Goal: Information Seeking & Learning: Learn about a topic

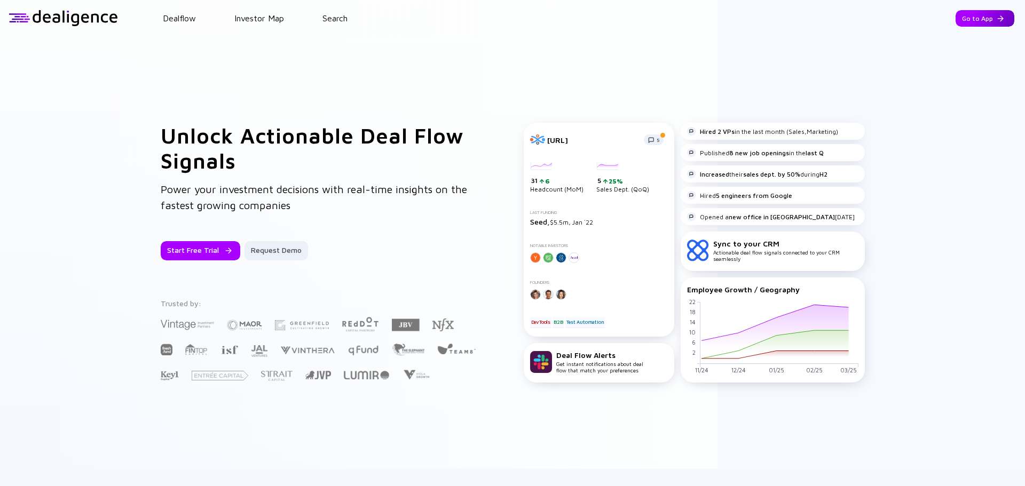
click at [968, 21] on div "Go to App" at bounding box center [984, 18] width 59 height 17
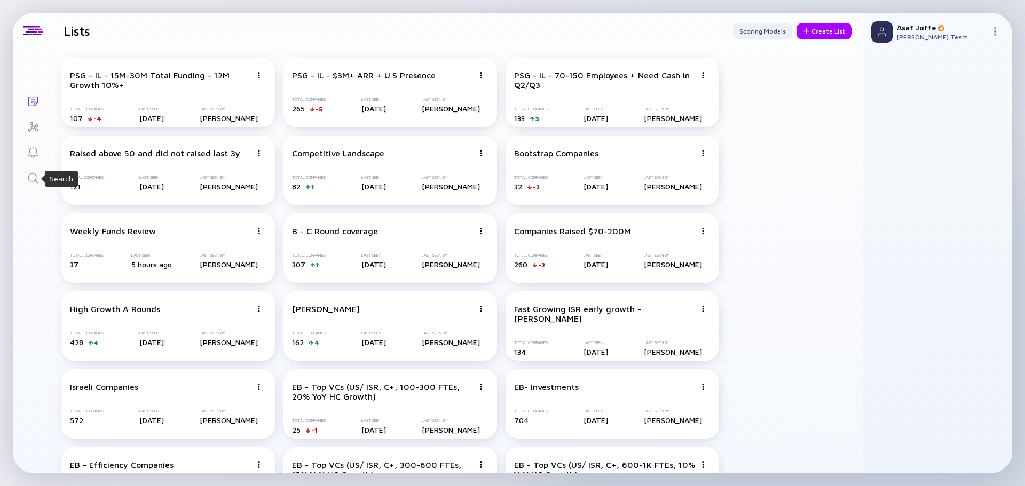
click at [27, 183] on icon "Search" at bounding box center [33, 178] width 13 height 13
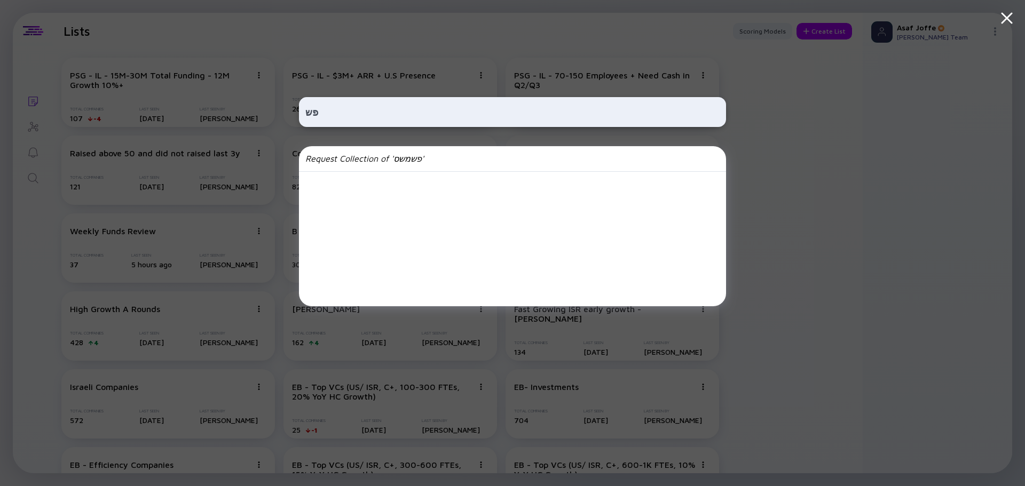
type input "פ"
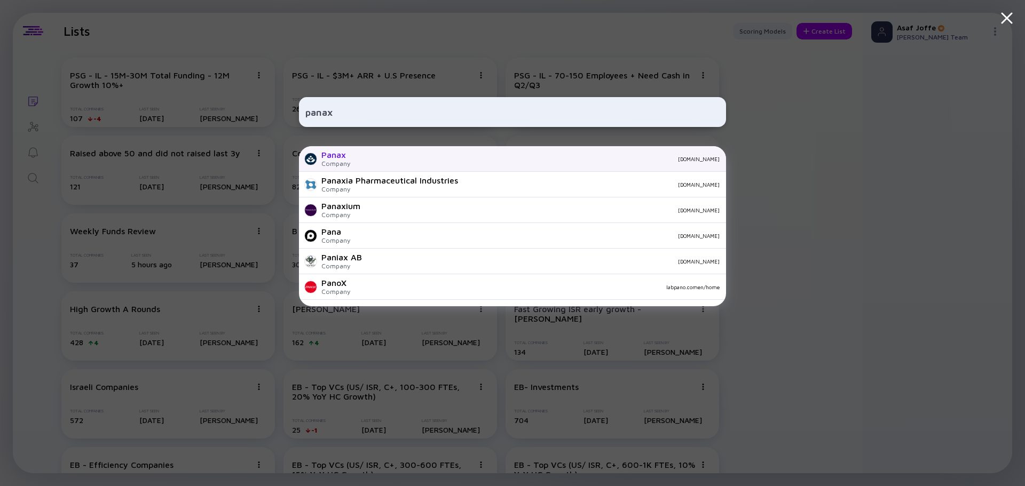
type input "panax"
click at [380, 165] on div "Panax Company thepanax.com" at bounding box center [512, 159] width 427 height 26
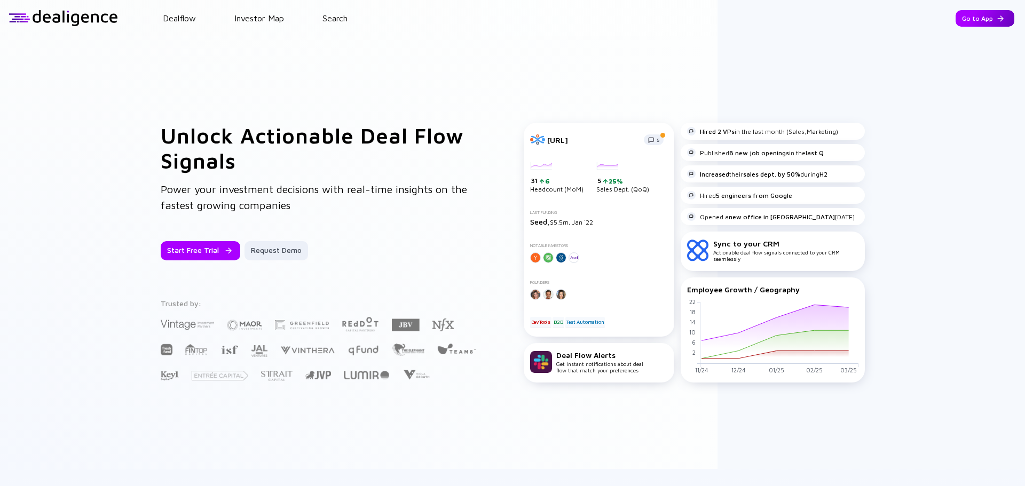
click at [959, 19] on div "Go to App" at bounding box center [984, 18] width 59 height 17
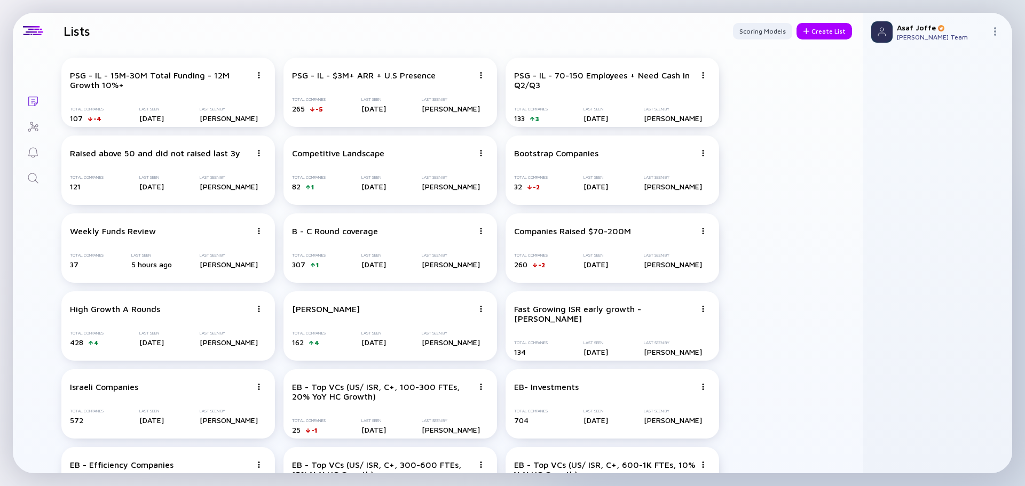
click at [40, 181] on link "Search" at bounding box center [33, 177] width 40 height 26
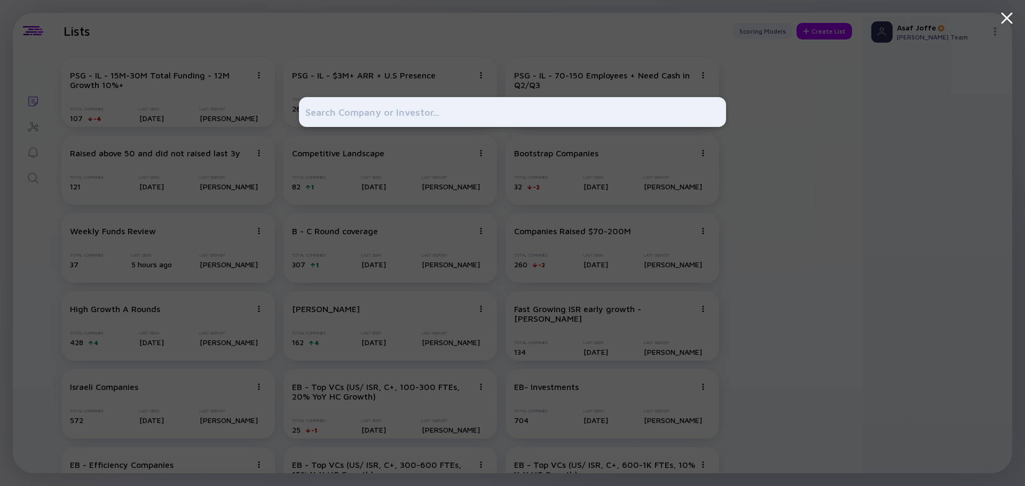
type input "MyInterview"
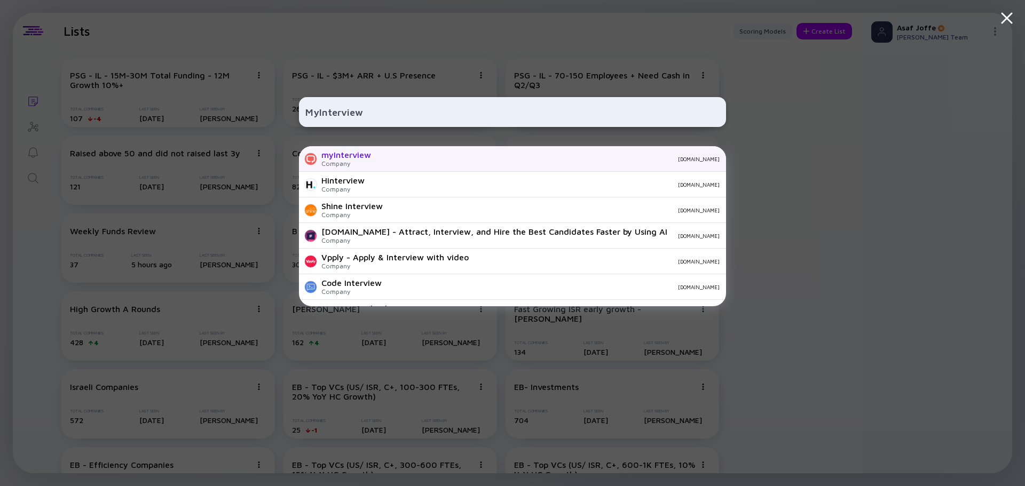
click at [341, 154] on div "myInterview" at bounding box center [346, 155] width 50 height 10
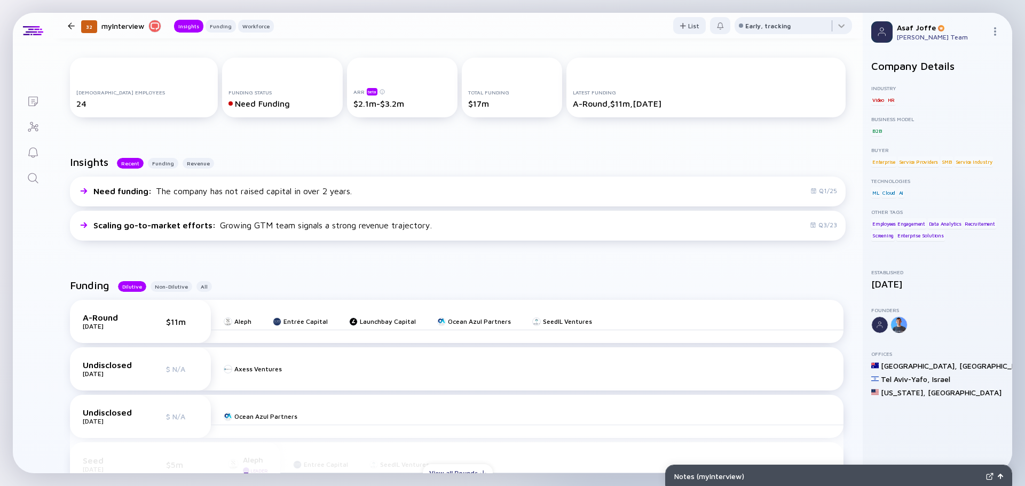
scroll to position [107, 0]
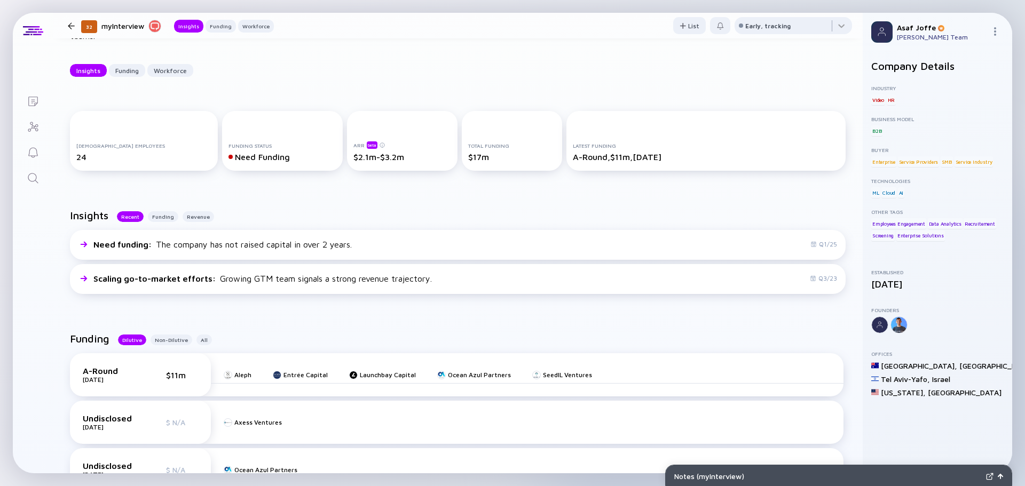
click at [32, 181] on icon "Search" at bounding box center [33, 178] width 10 height 10
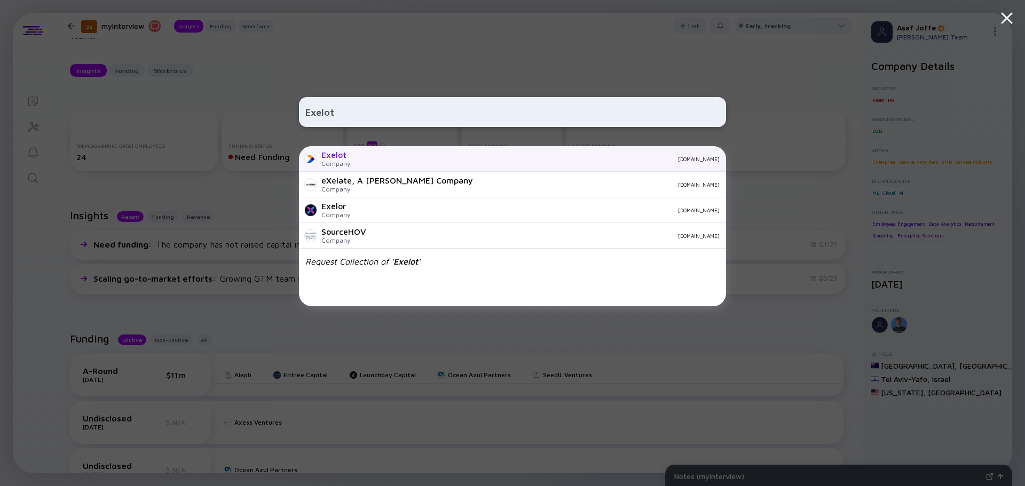
type input "Exelot"
click at [386, 162] on div "Exelot Company exelot.com" at bounding box center [512, 159] width 427 height 26
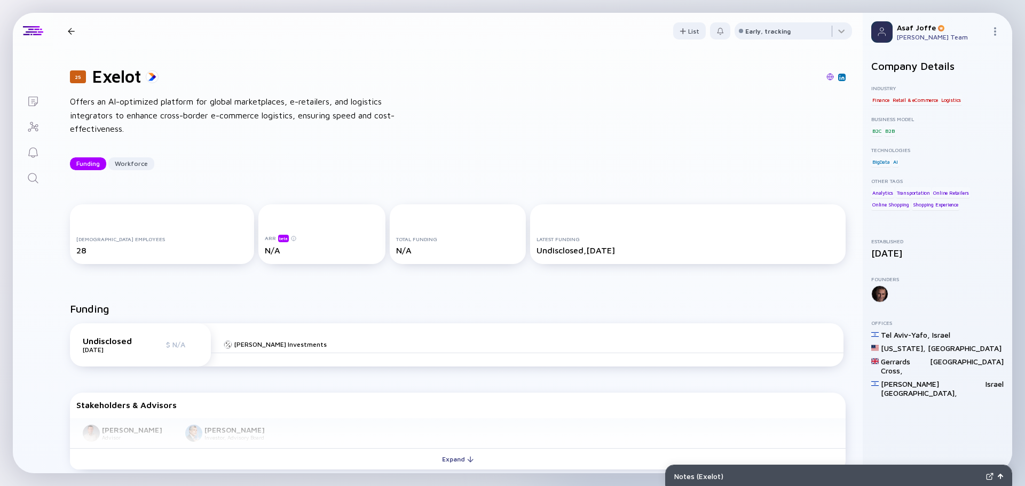
click at [83, 104] on div "Offers an AI-optimized platform for global marketplaces, e-retailers, and logis…" at bounding box center [241, 115] width 342 height 41
click at [38, 178] on icon "Search" at bounding box center [33, 178] width 13 height 13
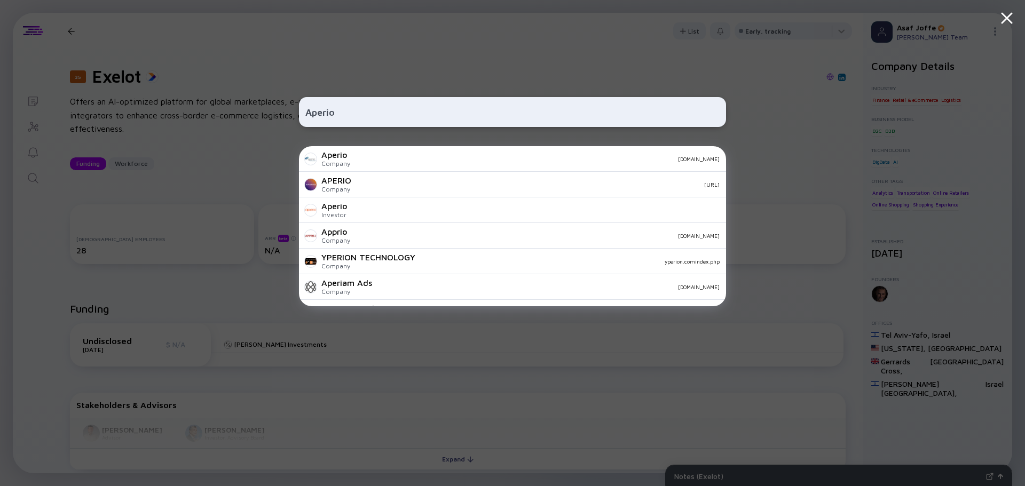
type input "Aperio"
click at [354, 184] on div "APERIO Company aperio.ai" at bounding box center [512, 185] width 427 height 26
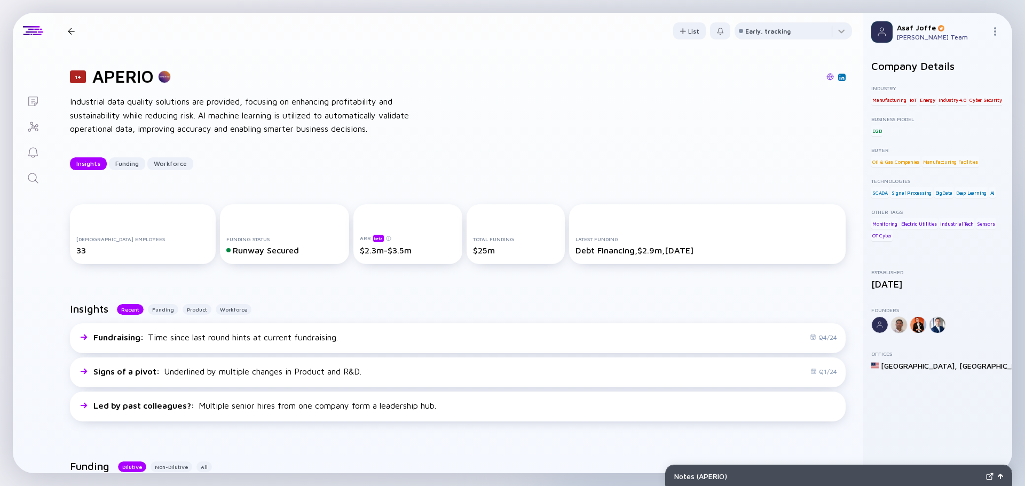
click at [826, 79] on img at bounding box center [829, 76] width 7 height 7
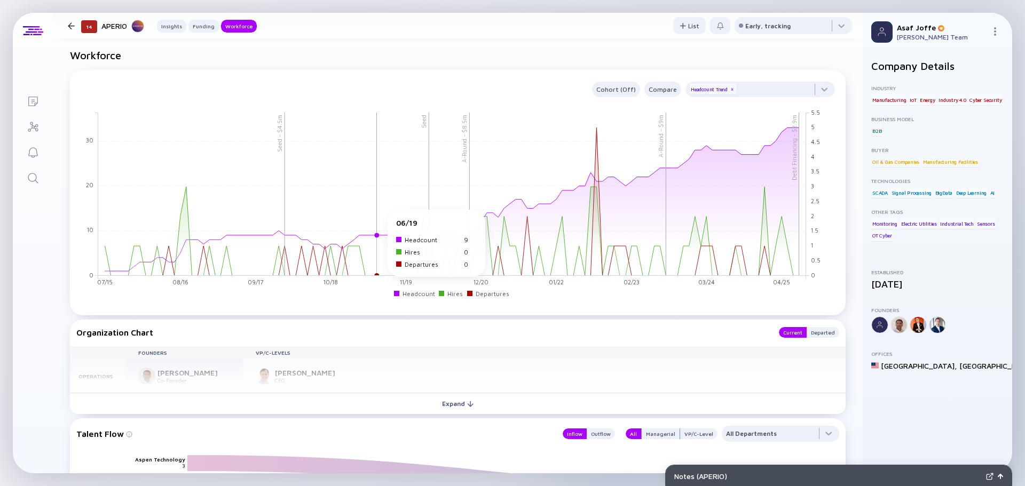
scroll to position [961, 0]
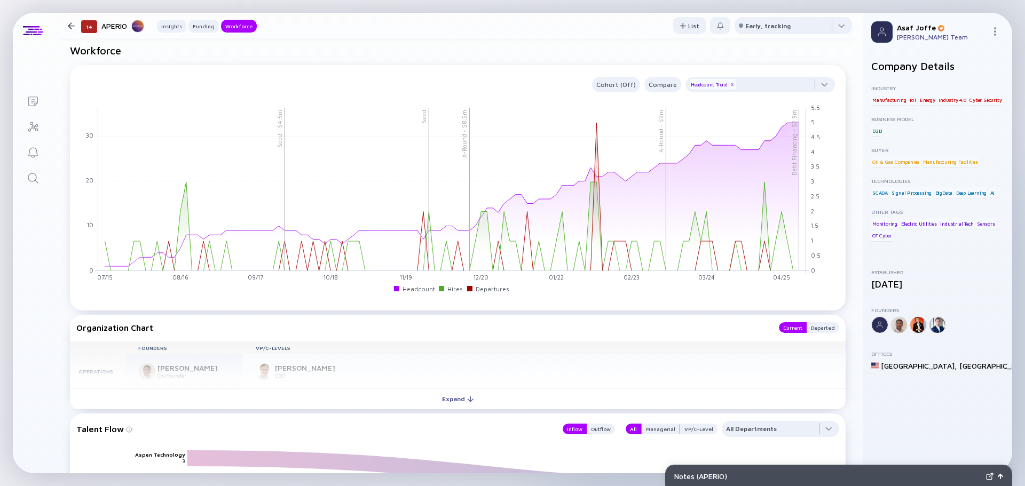
click at [34, 171] on link "Search" at bounding box center [33, 177] width 40 height 26
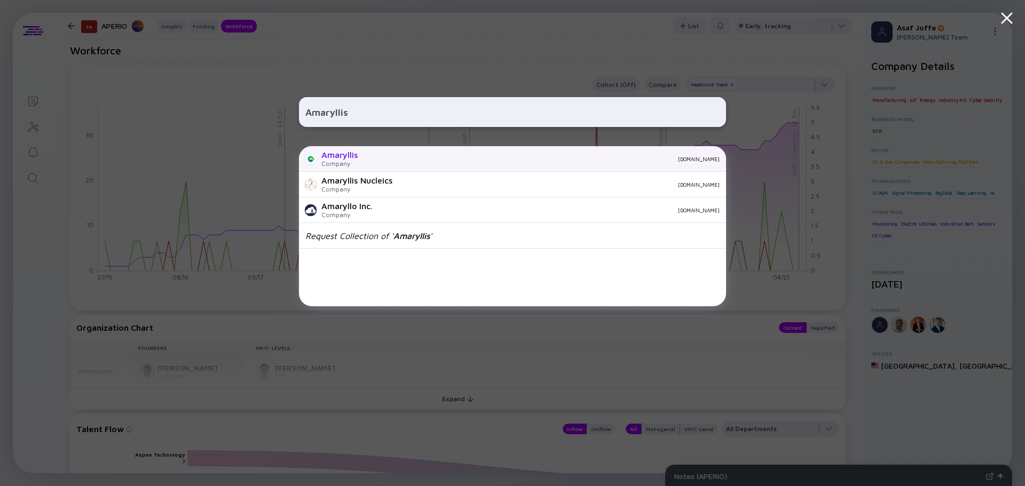
type input "Amaryllis"
click at [373, 161] on div "amaryllispay.com" at bounding box center [542, 159] width 353 height 6
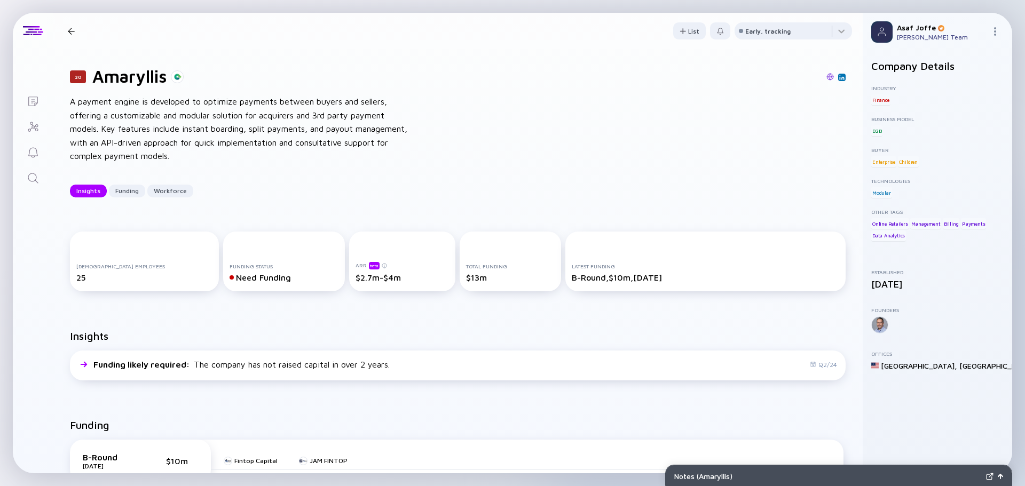
click at [28, 173] on icon "Search" at bounding box center [33, 178] width 13 height 13
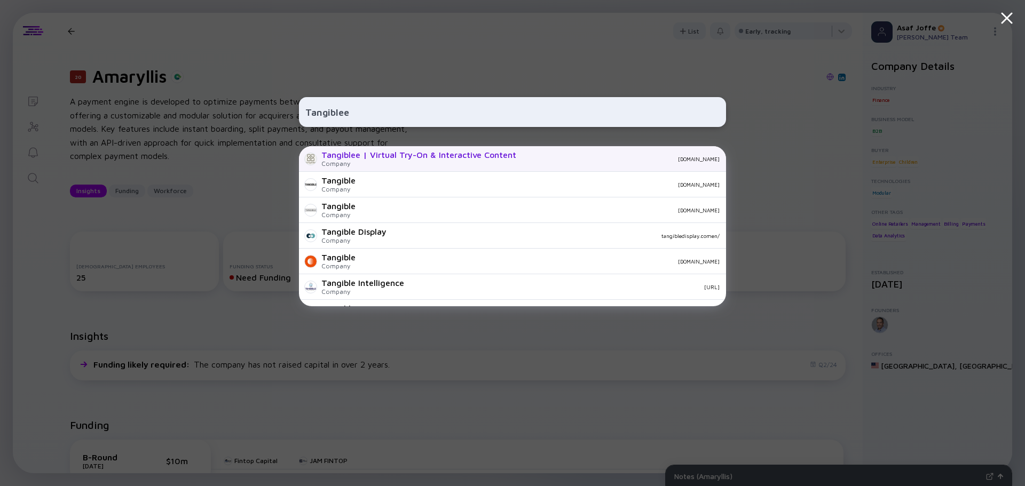
type input "Tangiblee"
click at [483, 160] on div "Tangiblee | Virtual Try-On & Interactive Content" at bounding box center [418, 155] width 195 height 10
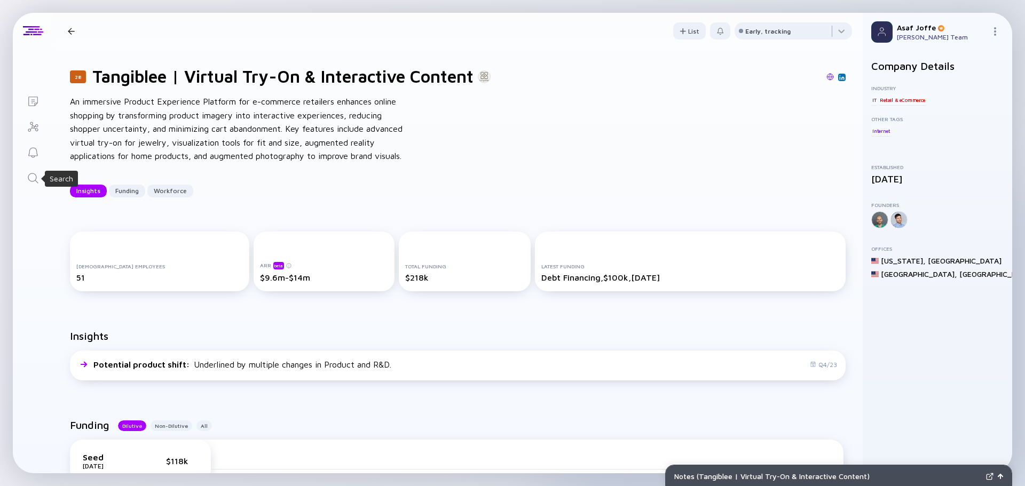
click at [33, 175] on icon "Search" at bounding box center [33, 178] width 13 height 13
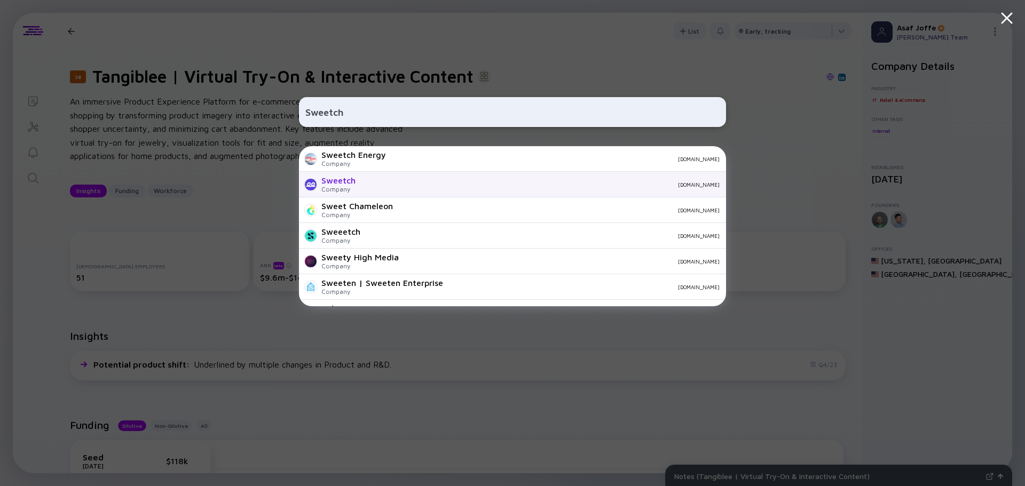
type input "Sweetch"
click at [370, 185] on div "sweetch.com" at bounding box center [541, 184] width 355 height 6
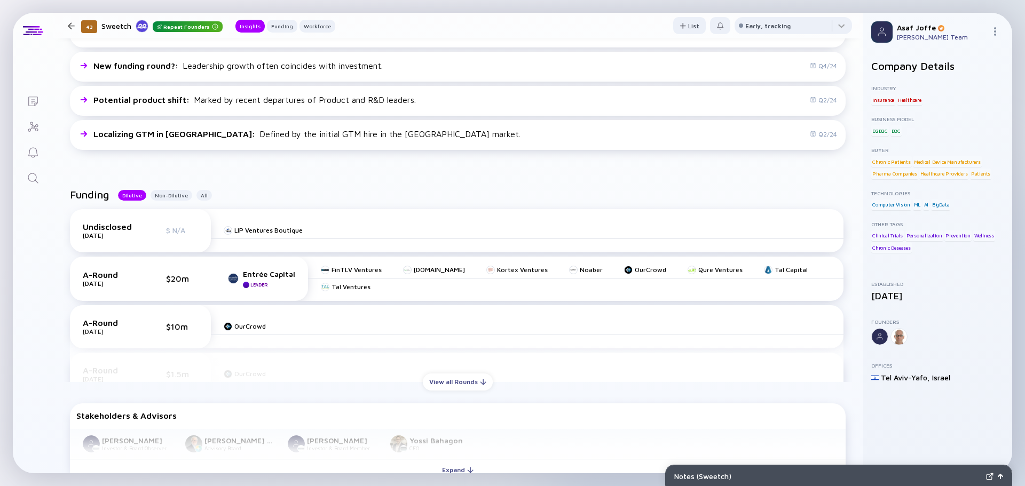
scroll to position [267, 0]
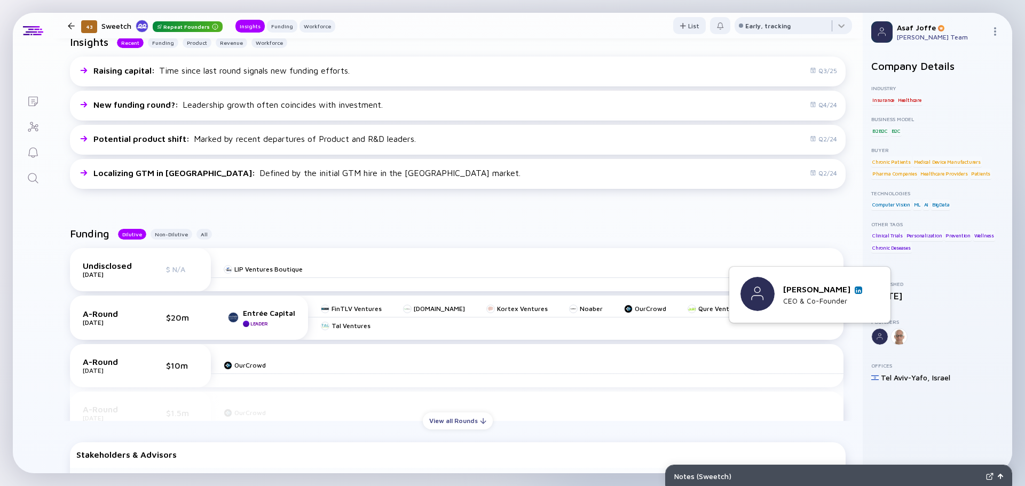
click at [859, 293] on link at bounding box center [858, 290] width 7 height 7
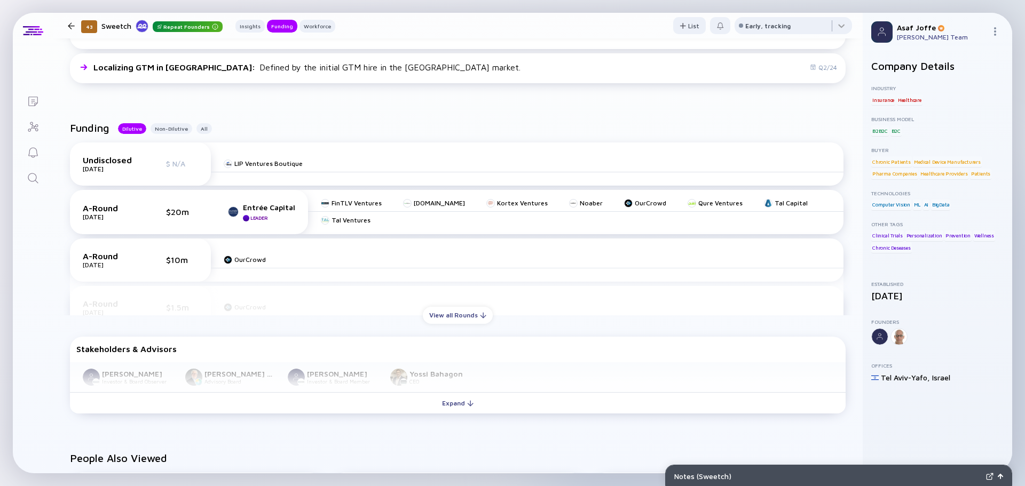
scroll to position [374, 0]
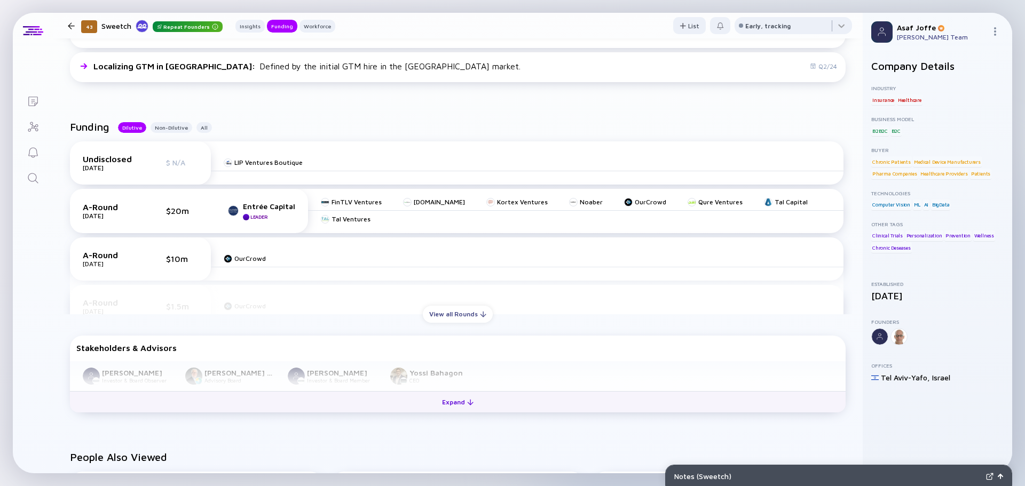
click at [436, 406] on div "Expand" at bounding box center [458, 402] width 44 height 17
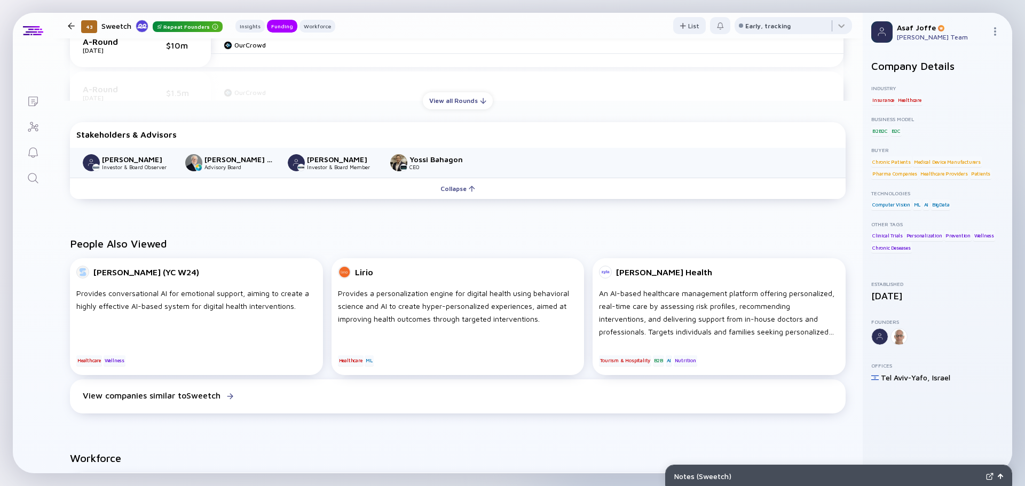
scroll to position [320, 0]
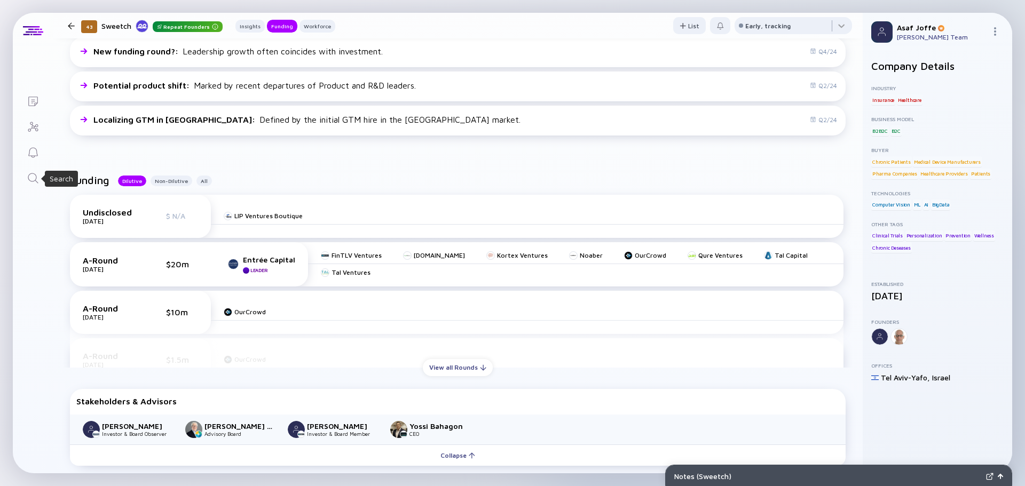
click at [27, 175] on icon "Search" at bounding box center [33, 178] width 13 height 13
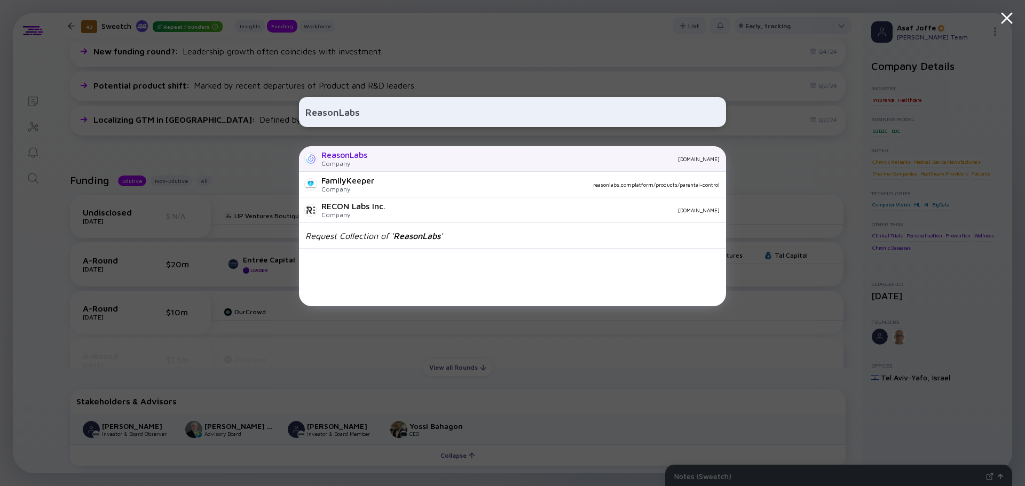
type input "ReasonLabs"
click at [360, 161] on div "Company" at bounding box center [344, 164] width 46 height 8
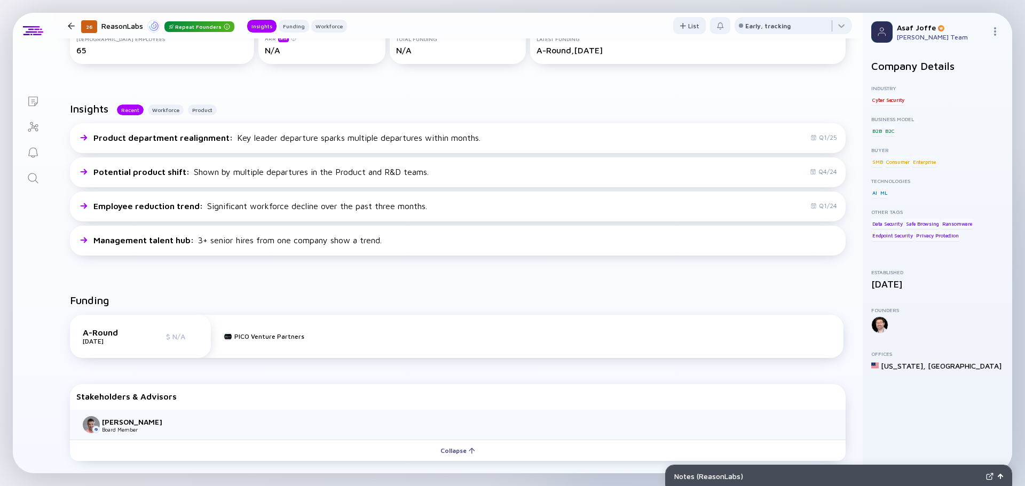
scroll to position [267, 0]
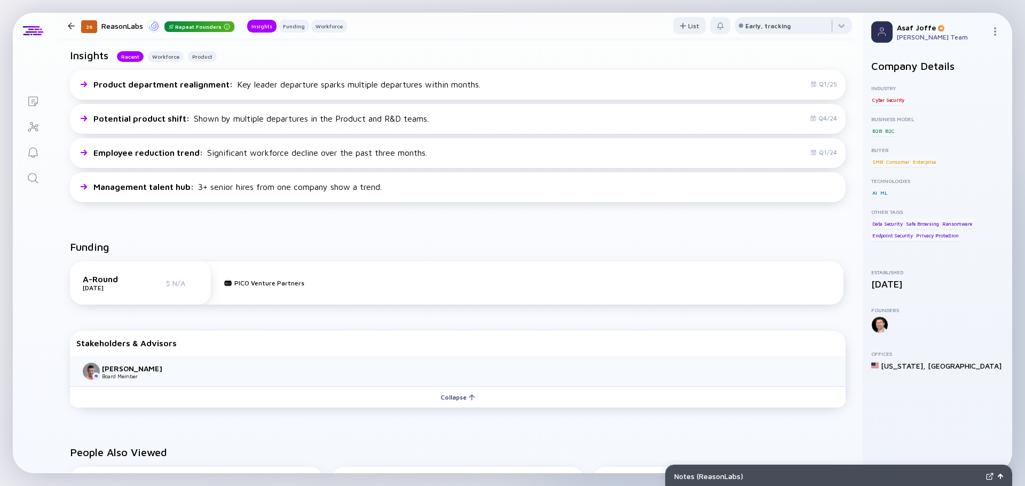
click at [30, 179] on icon "Search" at bounding box center [33, 178] width 13 height 13
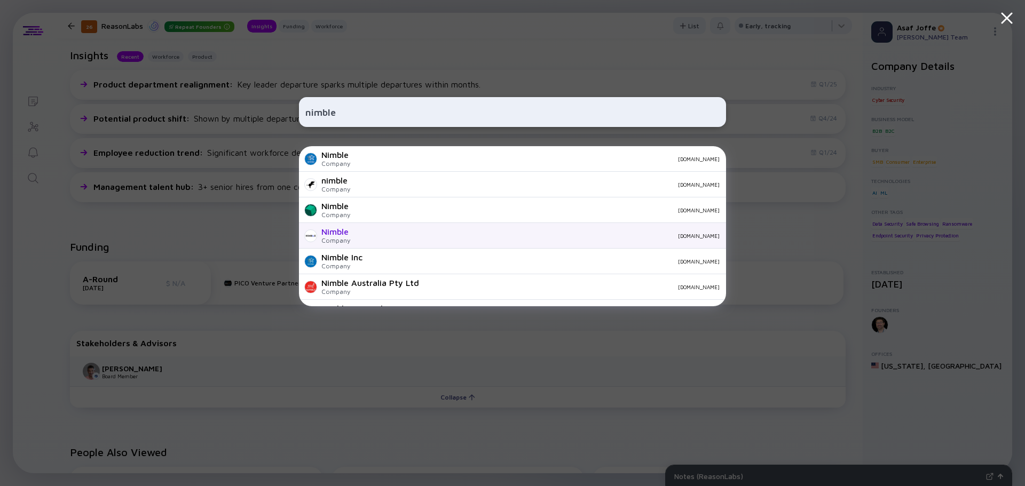
type input "nimble"
click at [383, 235] on div "nimbleway.com" at bounding box center [539, 236] width 361 height 6
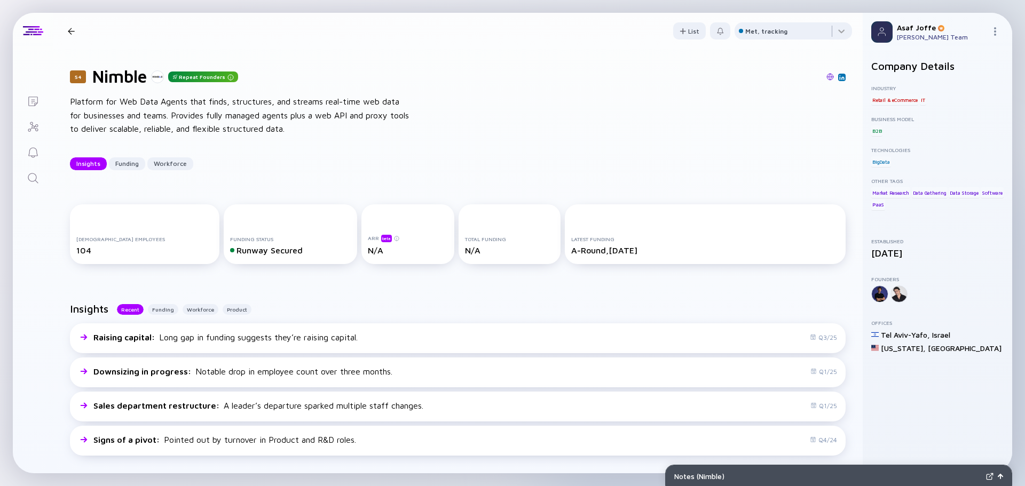
click at [33, 176] on icon "Search" at bounding box center [33, 178] width 13 height 13
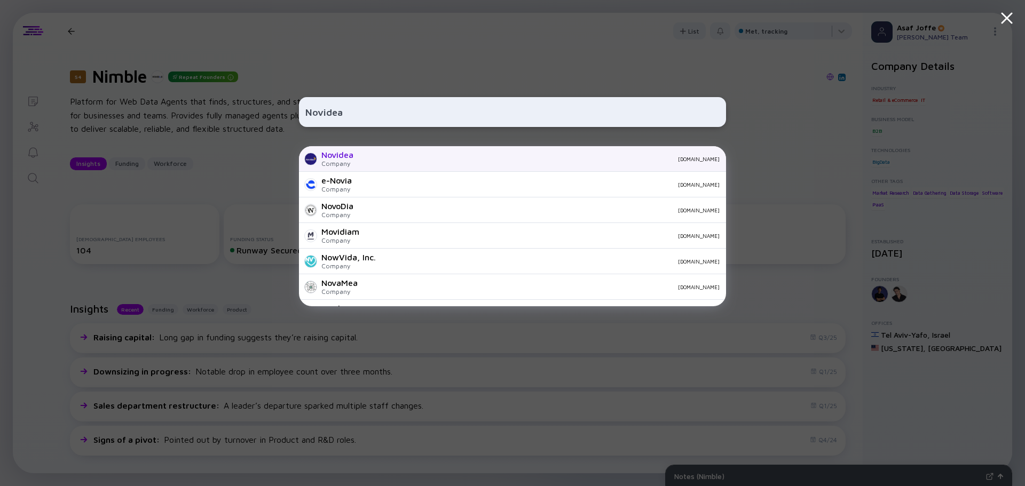
type input "Novidea"
click at [365, 156] on div "novidea.com" at bounding box center [541, 159] width 358 height 6
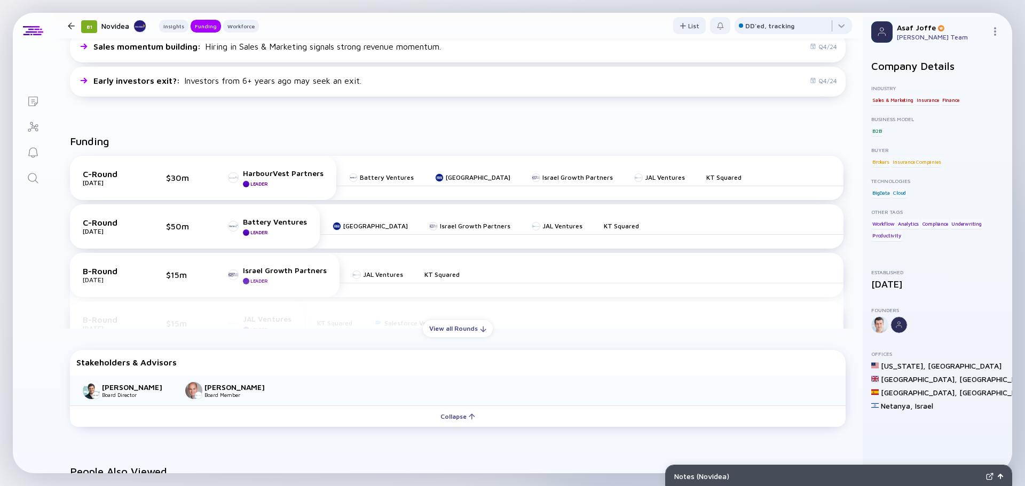
scroll to position [374, 0]
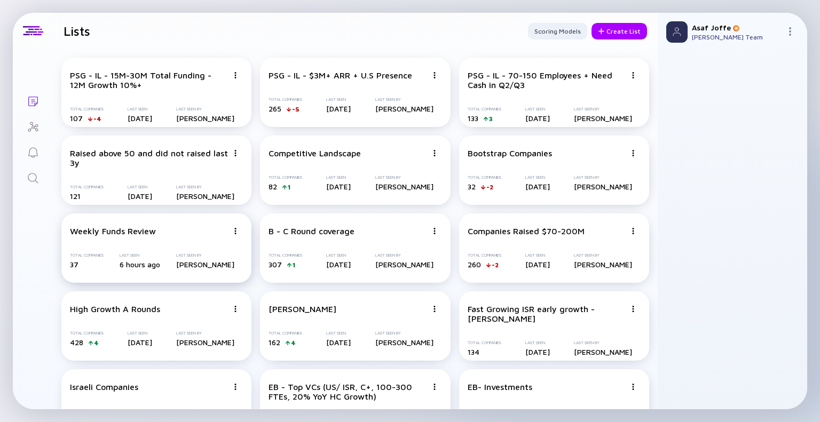
click at [173, 233] on div "Weekly Funds Review" at bounding box center [149, 231] width 158 height 10
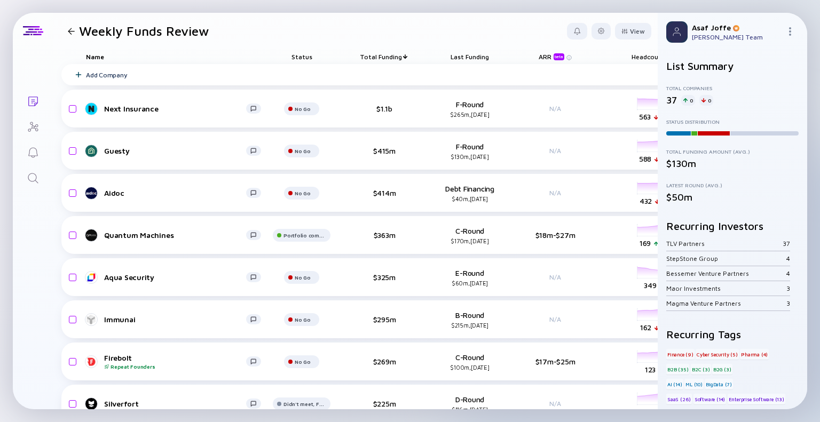
click at [33, 243] on div "Lists Weekly Funds Review View Name Status Total Funding Last Funding ARR beta …" at bounding box center [410, 211] width 794 height 397
click at [450, 45] on header "Weekly Funds Review View" at bounding box center [355, 31] width 605 height 36
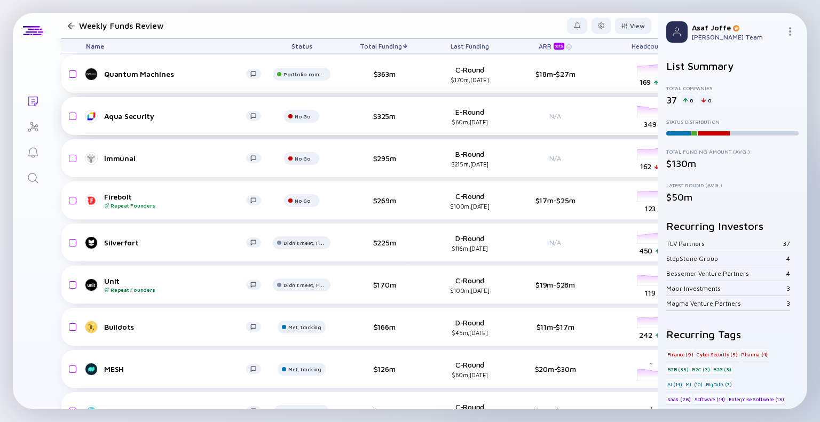
scroll to position [173, 0]
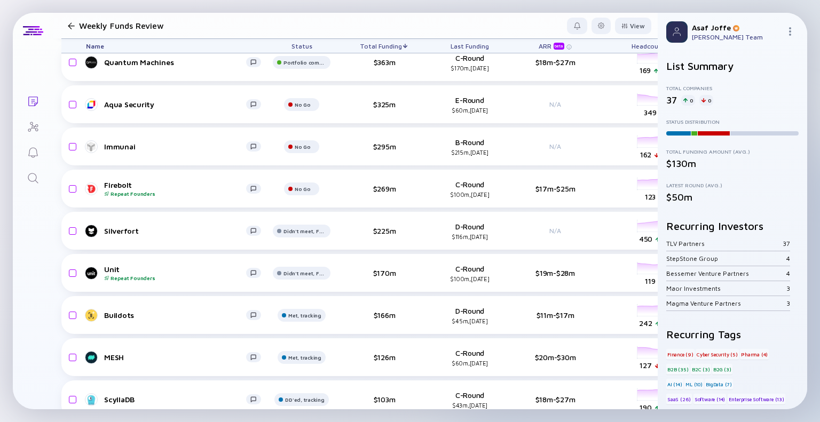
click at [38, 178] on icon "Search" at bounding box center [33, 178] width 13 height 13
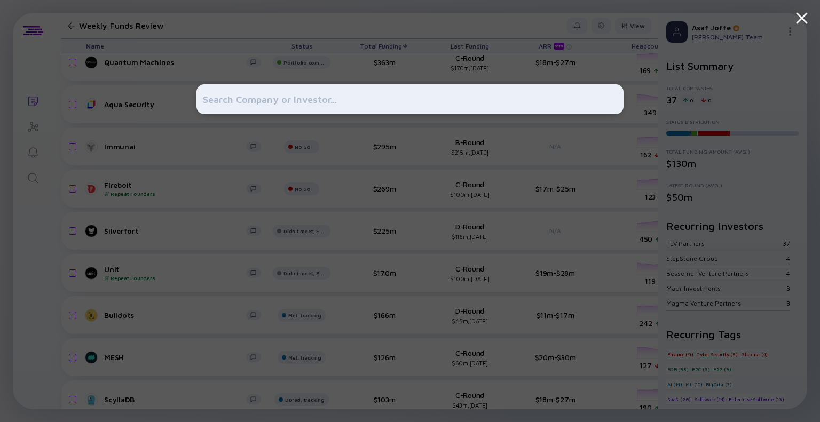
click at [28, 239] on div at bounding box center [410, 211] width 820 height 422
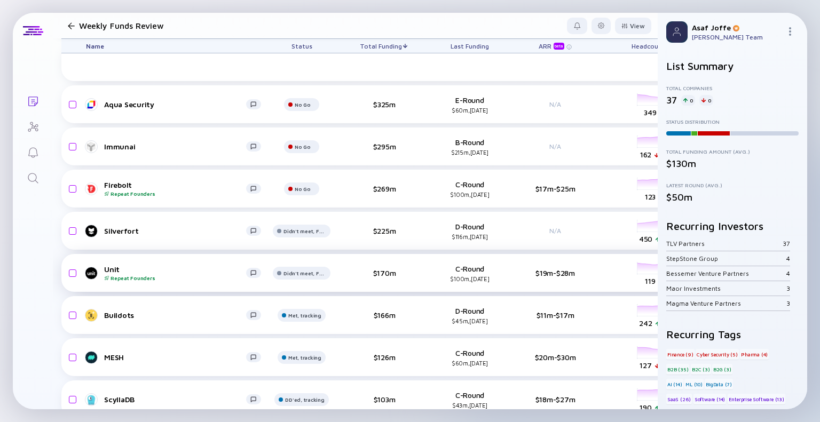
scroll to position [349, 9]
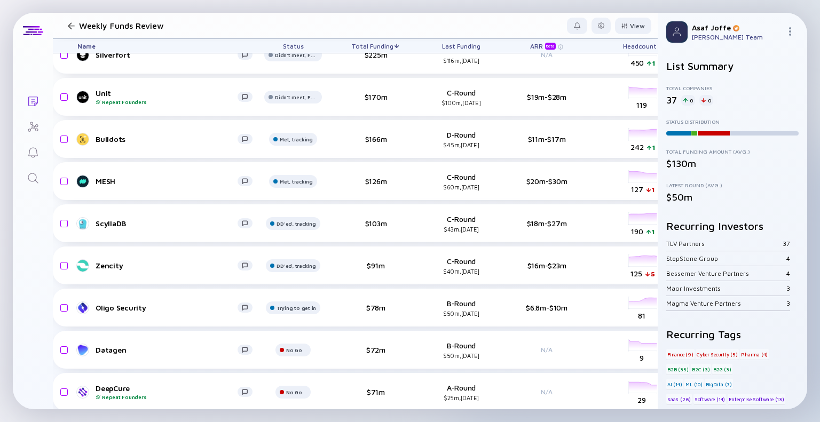
click at [36, 176] on icon "Search" at bounding box center [33, 178] width 13 height 13
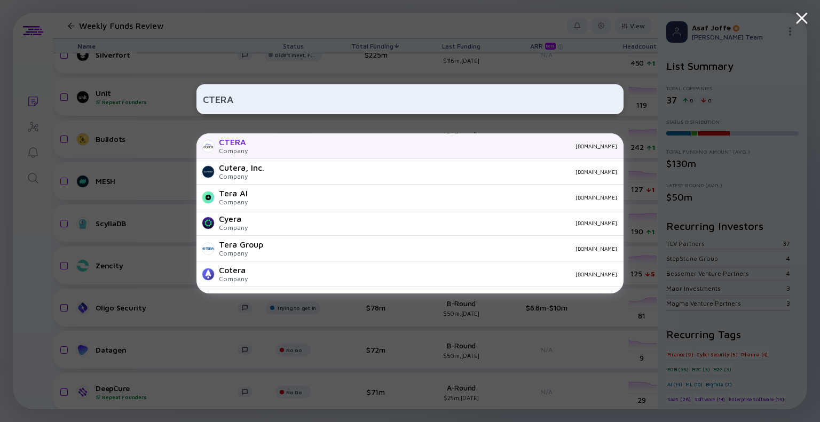
type input "CTERA"
click at [264, 145] on div "ctera.com" at bounding box center [436, 146] width 361 height 6
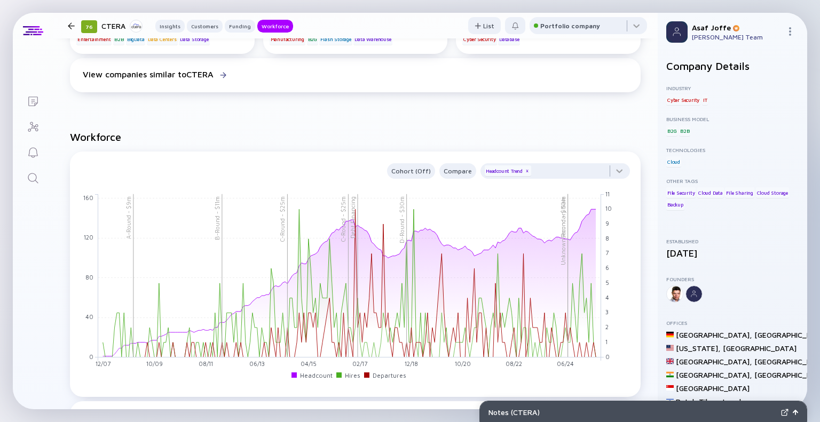
scroll to position [1008, 0]
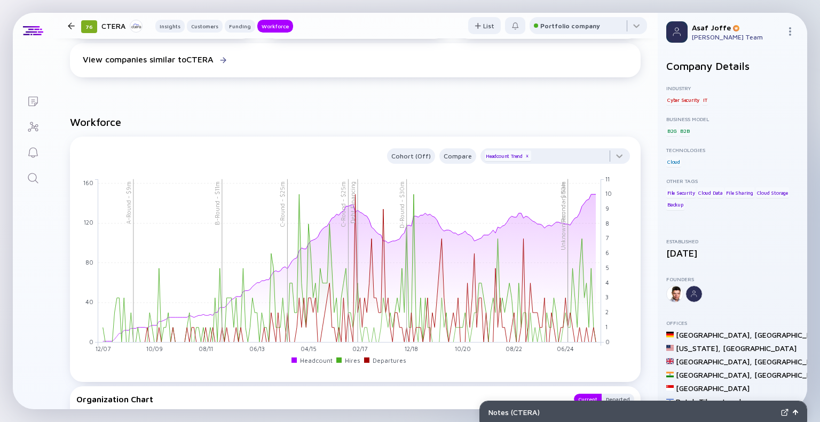
click at [42, 175] on link "Search" at bounding box center [33, 177] width 40 height 26
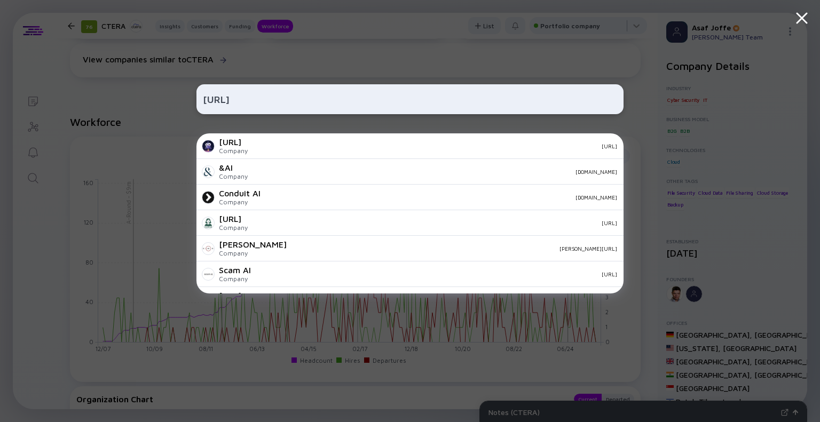
type input "Kubiya.ai"
click at [273, 145] on div "kubiya.ai" at bounding box center [436, 146] width 361 height 6
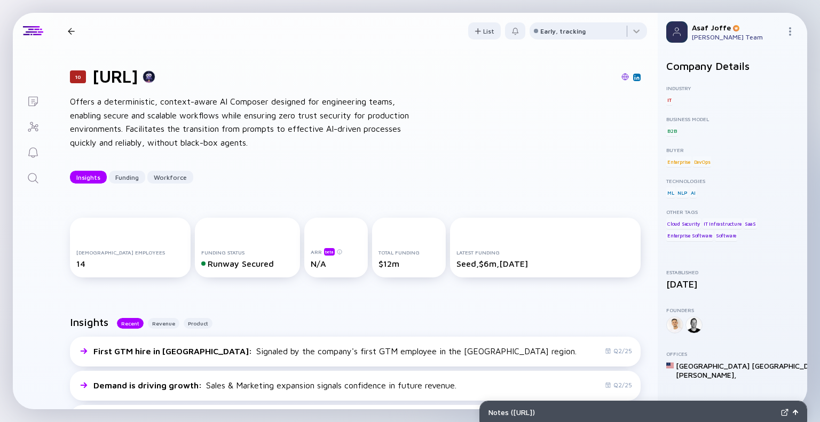
click at [37, 181] on icon "Search" at bounding box center [33, 178] width 13 height 13
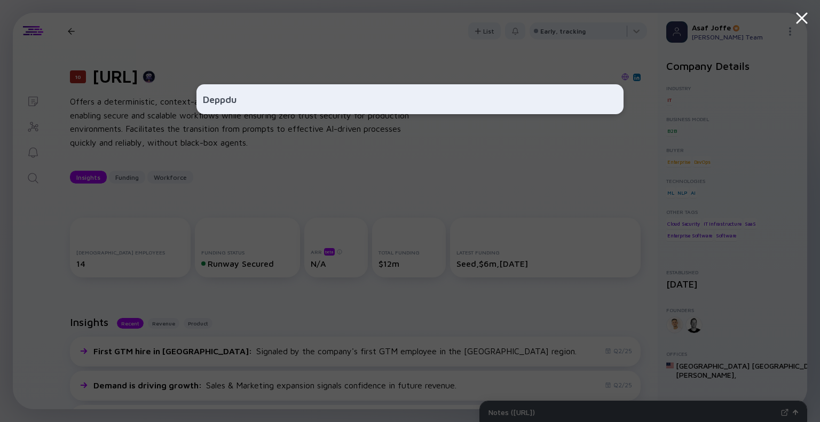
type input "Deppdub"
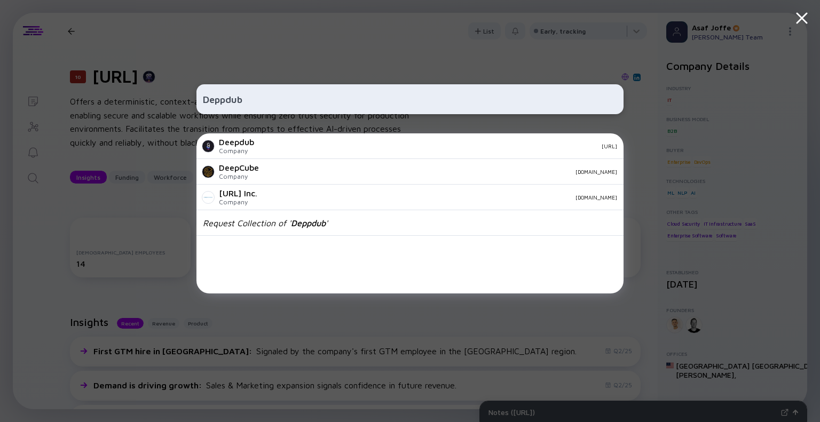
click at [222, 98] on input "Deppdub" at bounding box center [410, 99] width 414 height 19
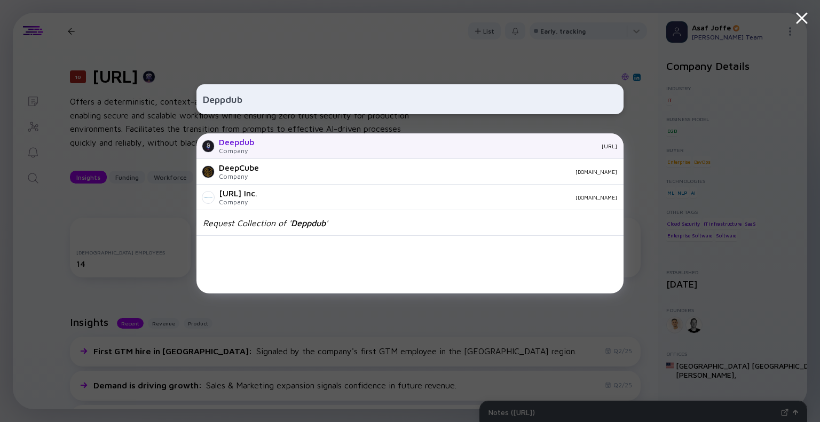
click at [234, 147] on div "Company" at bounding box center [236, 151] width 35 height 8
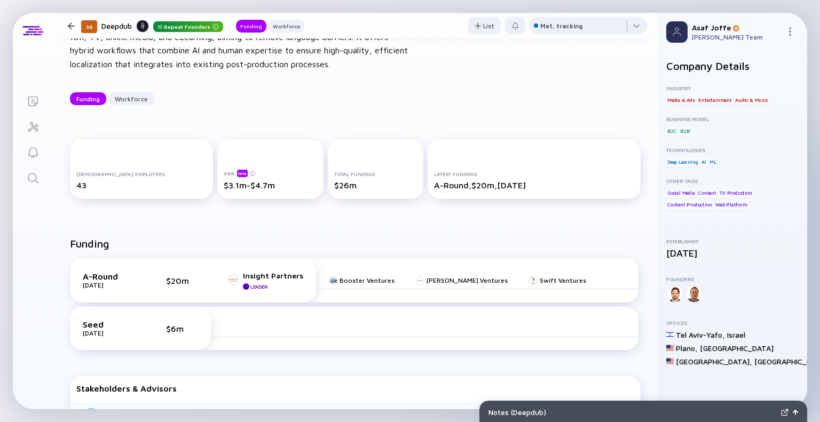
scroll to position [77, 0]
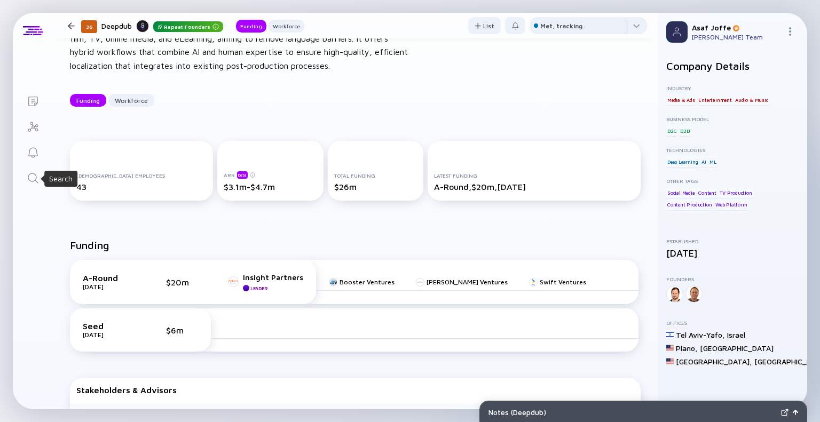
click at [36, 176] on icon "Search" at bounding box center [33, 178] width 13 height 13
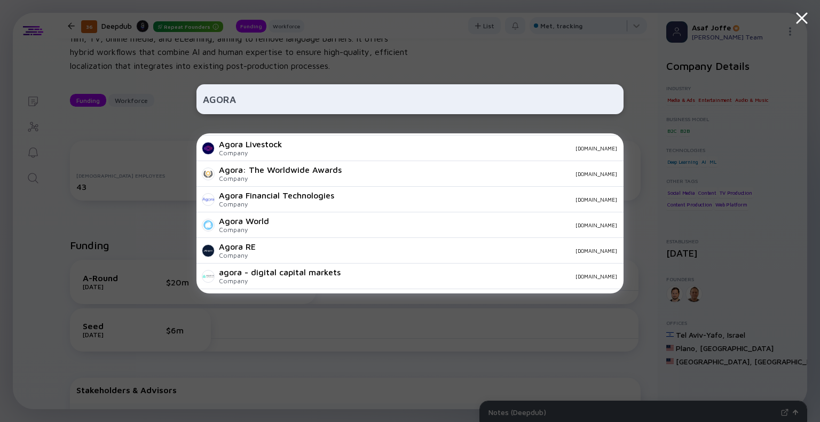
scroll to position [255, 0]
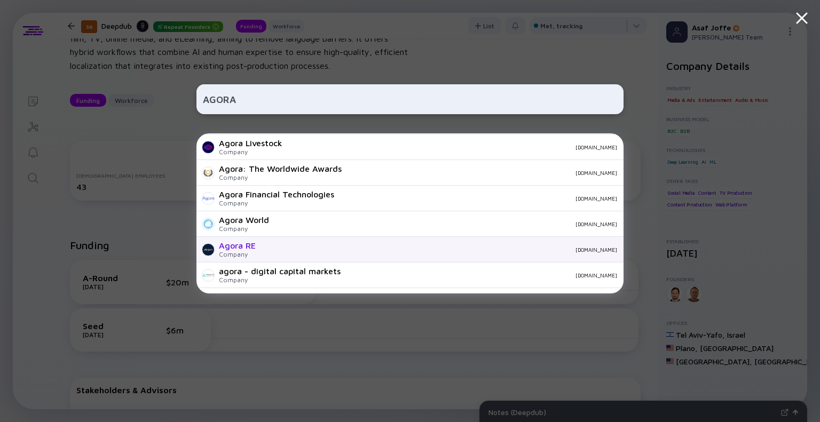
type input "AGORA"
click at [242, 244] on div "Agora RE" at bounding box center [237, 246] width 37 height 10
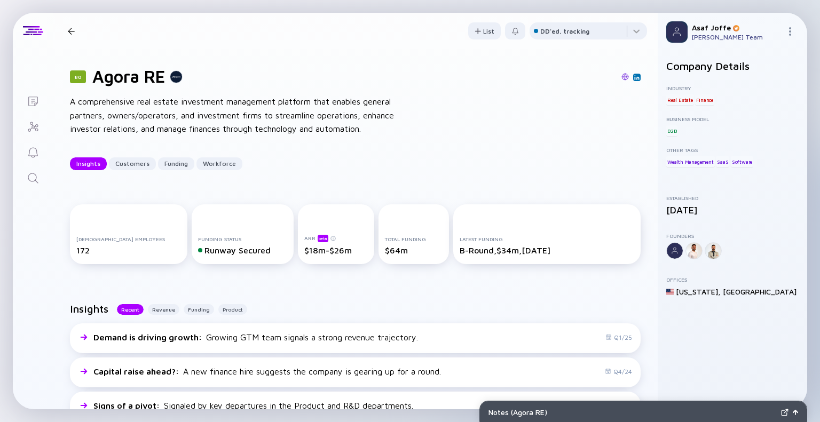
click at [621, 74] on img at bounding box center [624, 76] width 7 height 7
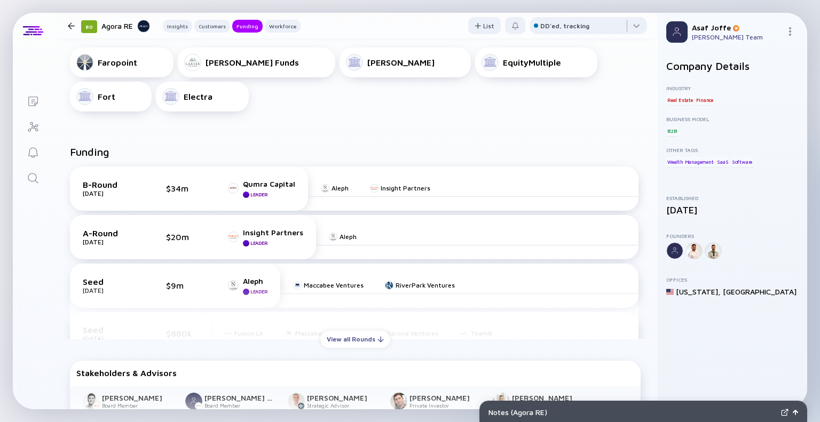
scroll to position [433, 0]
click at [36, 182] on icon "Search" at bounding box center [33, 178] width 13 height 13
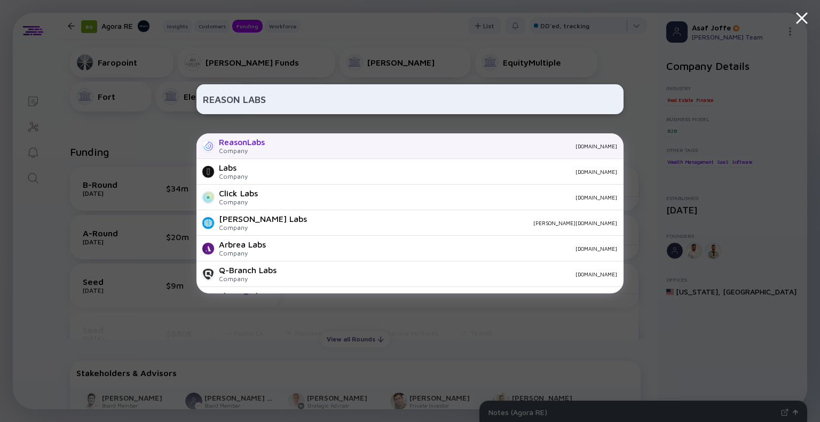
type input "REASON LABS"
click at [324, 148] on div "reasonlabs.com" at bounding box center [445, 146] width 344 height 6
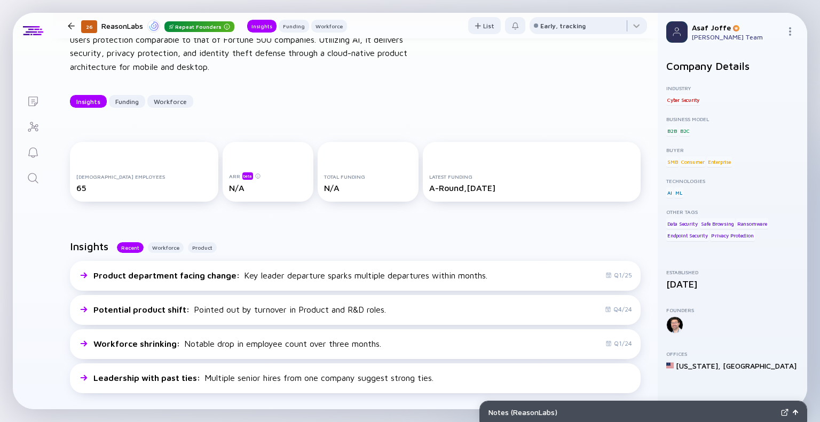
scroll to position [76, 0]
click at [40, 176] on link "Search" at bounding box center [33, 177] width 40 height 26
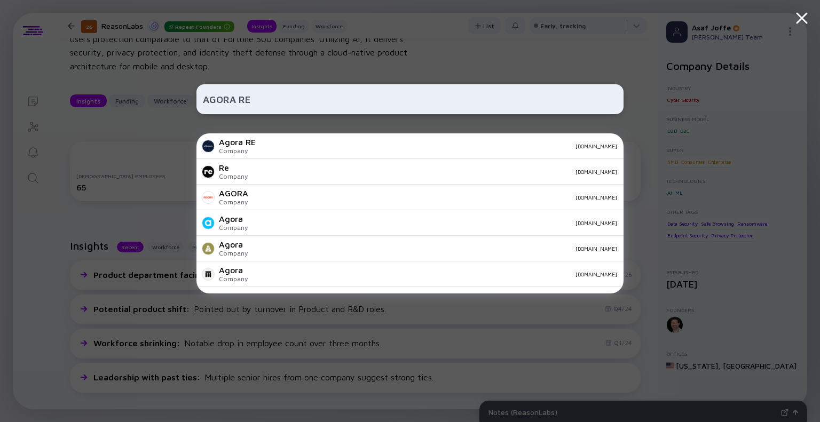
type input "AGORA RE"
click at [282, 147] on div "agorareal.com" at bounding box center [440, 146] width 353 height 6
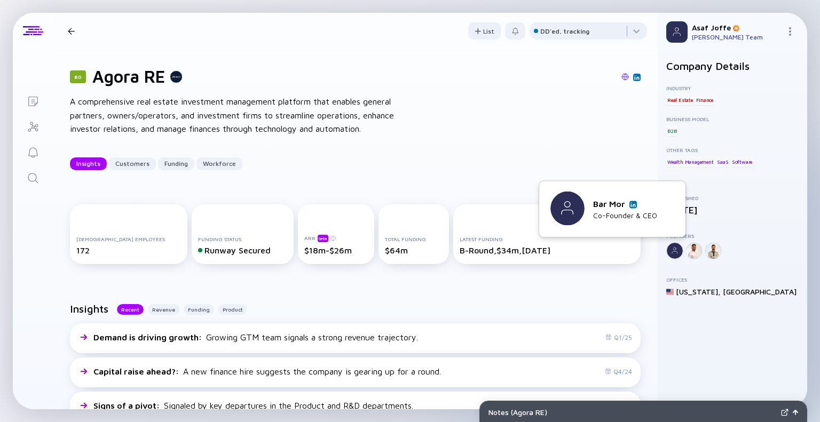
click at [635, 205] on img at bounding box center [632, 204] width 5 height 5
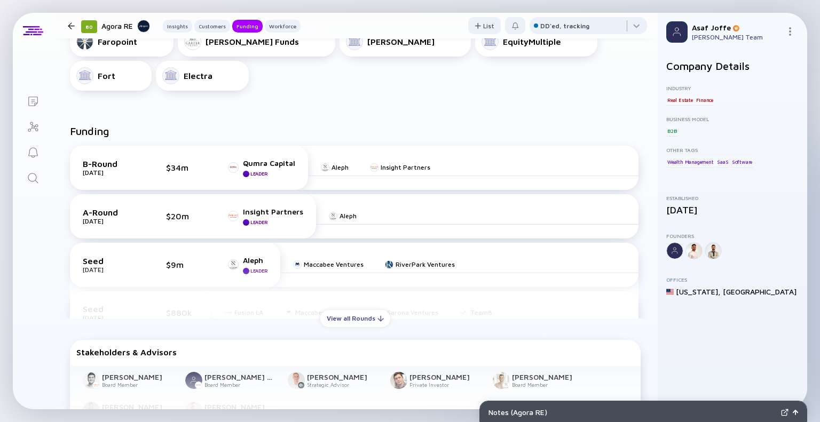
scroll to position [455, 0]
click at [360, 316] on div "View all Rounds" at bounding box center [355, 318] width 70 height 17
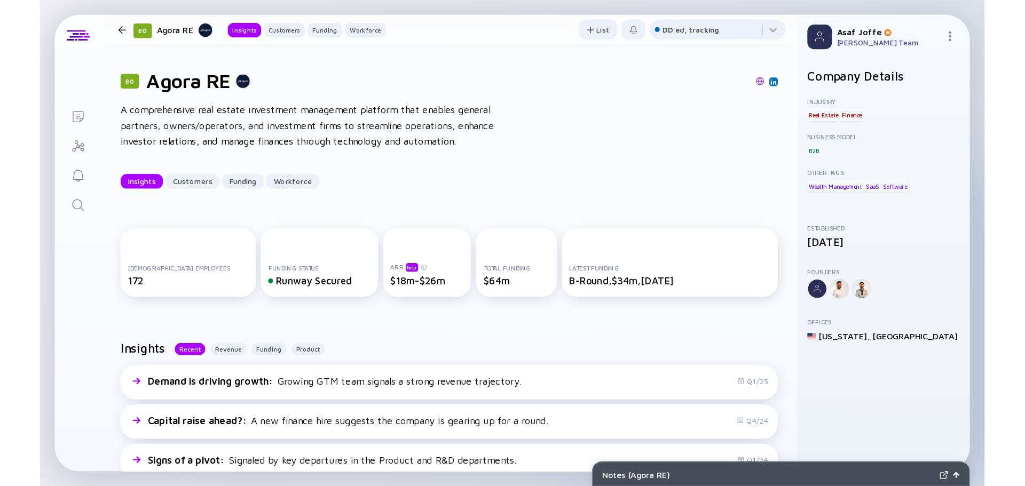
scroll to position [0, 0]
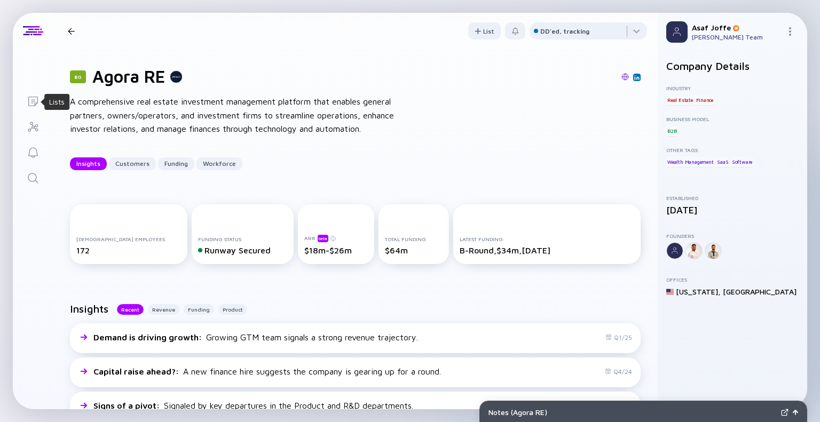
click at [34, 106] on icon "Lists" at bounding box center [33, 101] width 13 height 13
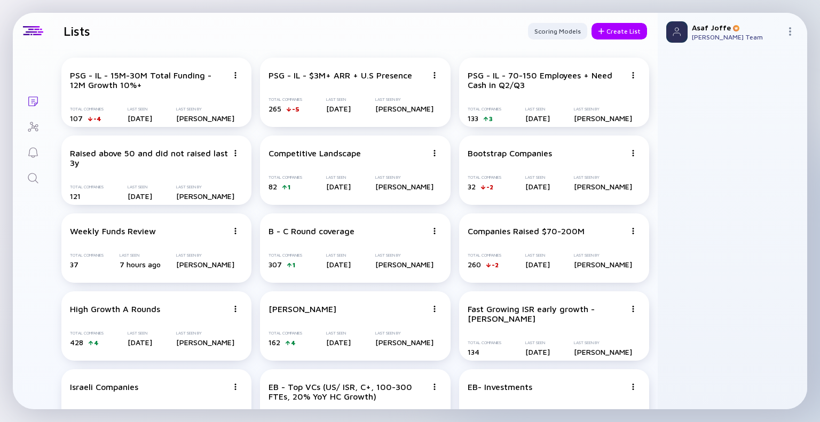
click at [790, 33] on img at bounding box center [790, 31] width 9 height 9
click at [745, 89] on div "Team Members" at bounding box center [754, 84] width 70 height 21
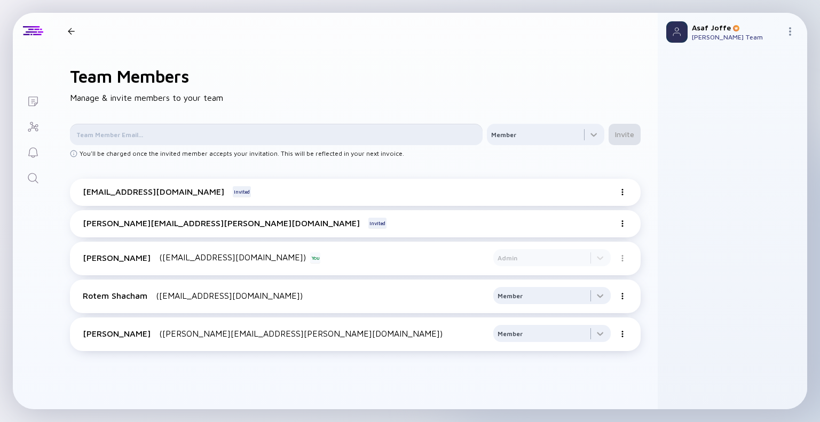
click at [337, 130] on input "text" at bounding box center [276, 134] width 400 height 11
click at [359, 132] on input "DANIEL" at bounding box center [276, 134] width 400 height 11
paste input "daniel.benamram@psgequity.com"
type input "daniel.benamram@psgequity.com"
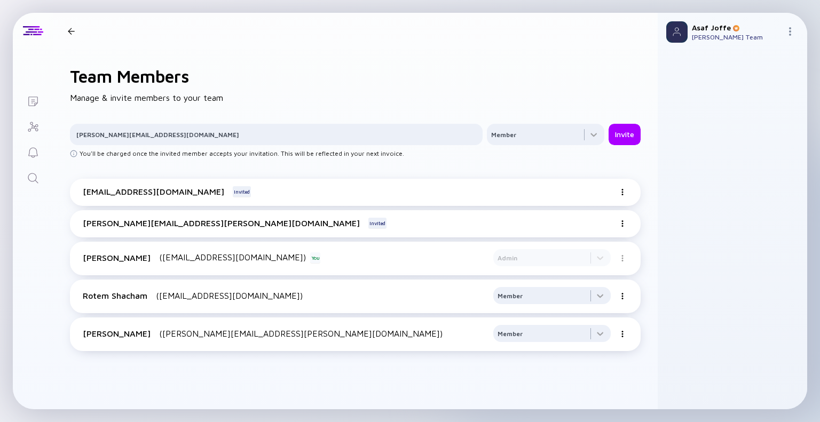
click at [621, 192] on img at bounding box center [622, 192] width 6 height 6
click at [580, 238] on div "Cancel Invitation" at bounding box center [579, 244] width 77 height 21
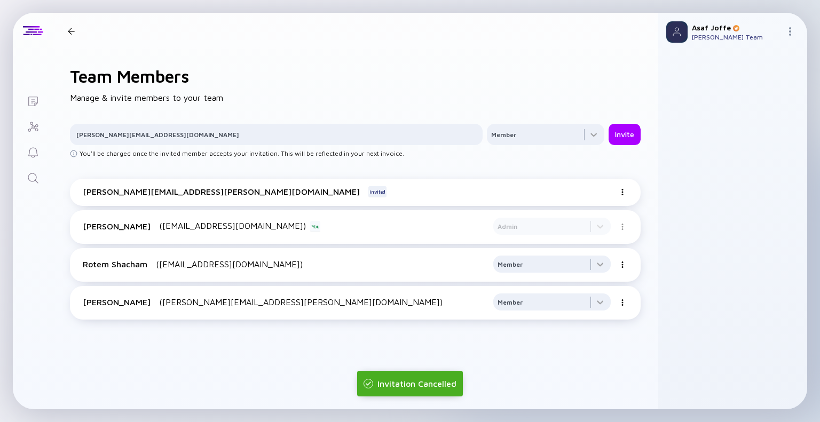
click at [623, 192] on img at bounding box center [622, 192] width 6 height 6
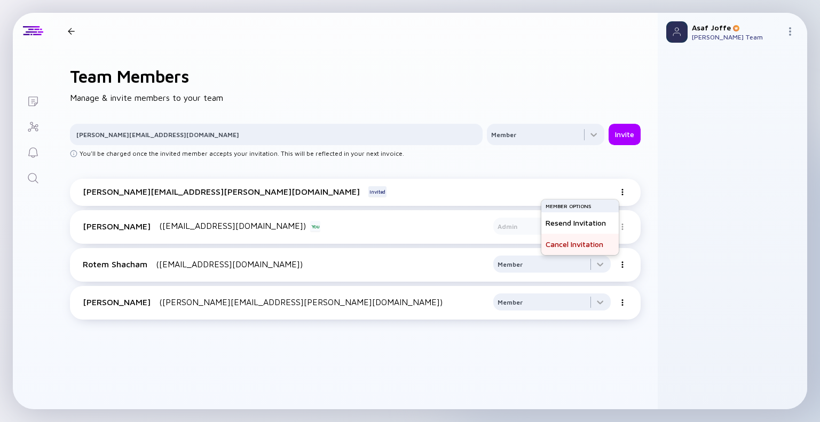
click at [566, 242] on div "Cancel Invitation" at bounding box center [579, 244] width 77 height 21
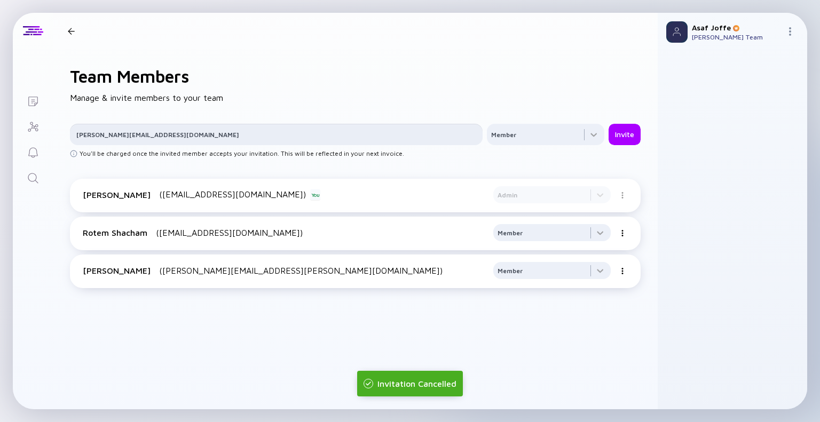
click at [355, 137] on input "daniel.benamram@psgequity.com" at bounding box center [276, 134] width 400 height 11
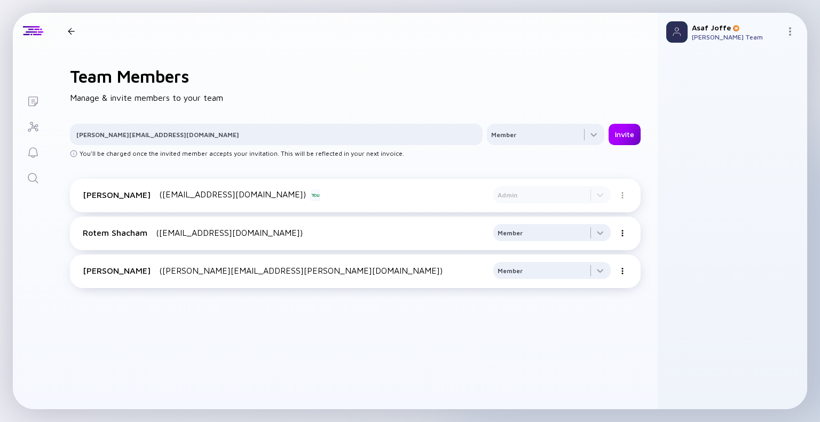
click at [613, 133] on div "Invite" at bounding box center [624, 134] width 32 height 18
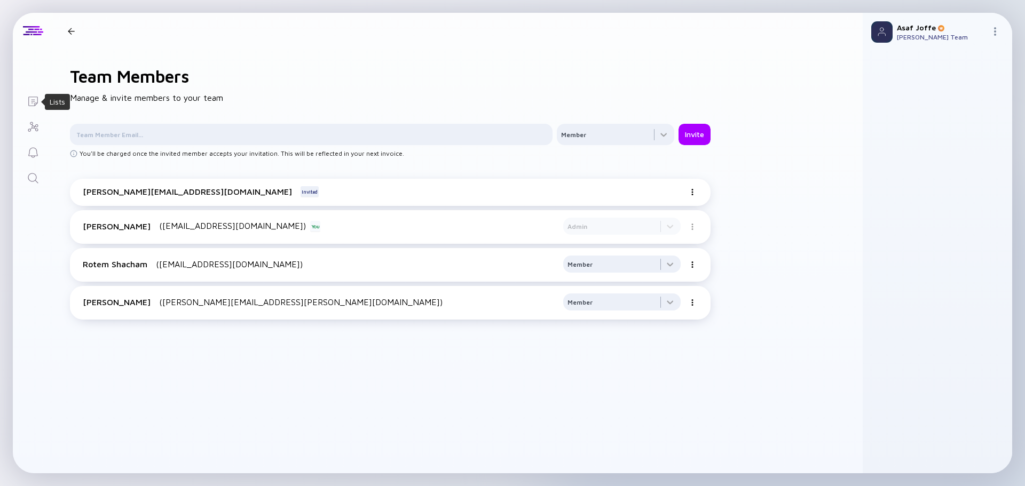
click at [30, 102] on icon "Lists" at bounding box center [33, 101] width 13 height 13
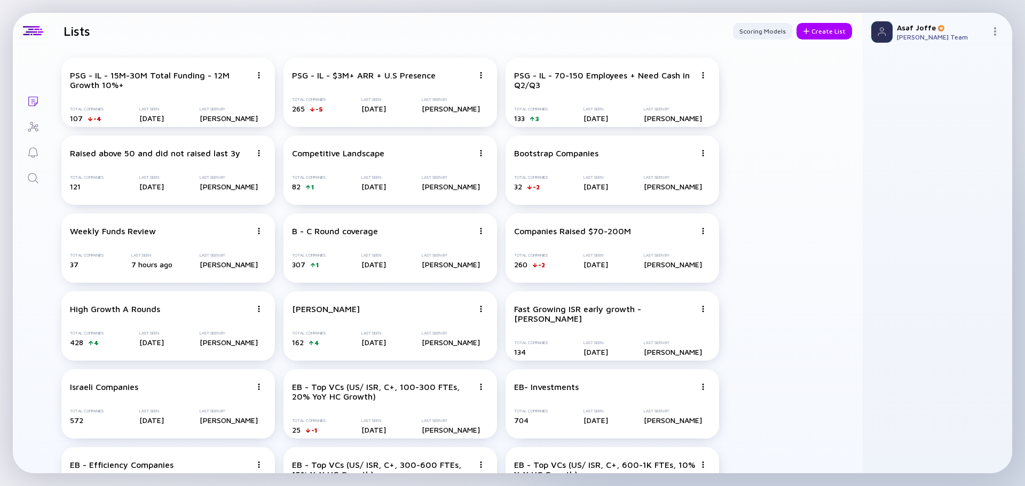
click at [39, 175] on link "Search" at bounding box center [33, 177] width 40 height 26
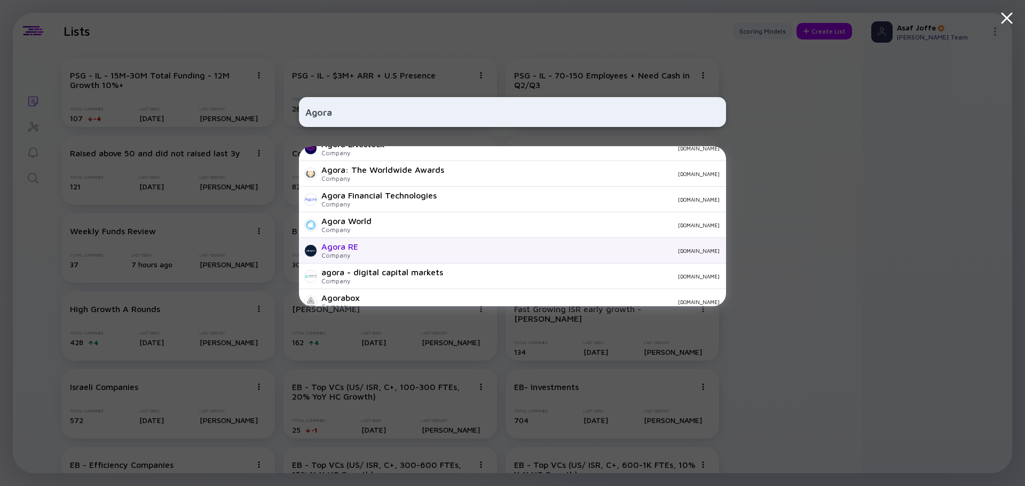
type input "Agora"
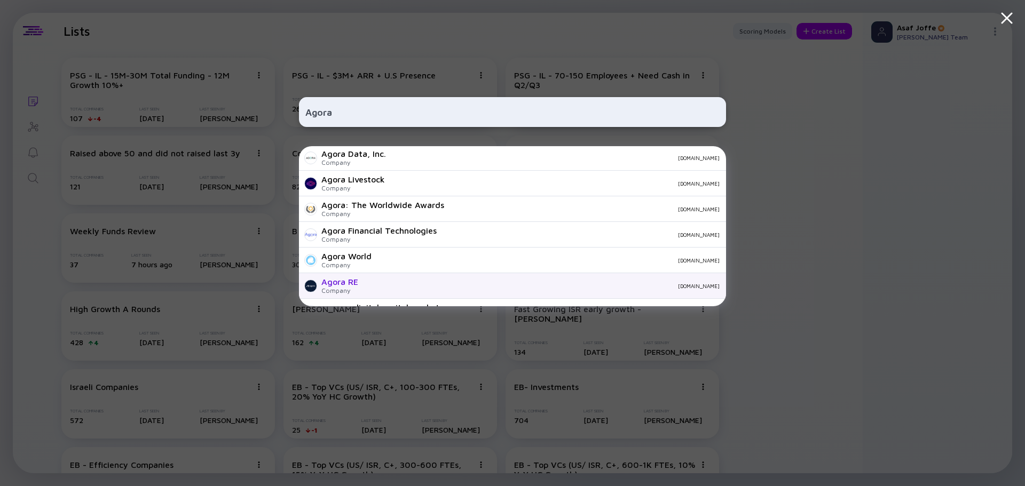
click at [371, 247] on div "AGORA Company centrobit.ru Agora Company agora.io Agora Company agora.finance A…" at bounding box center [512, 226] width 427 height 160
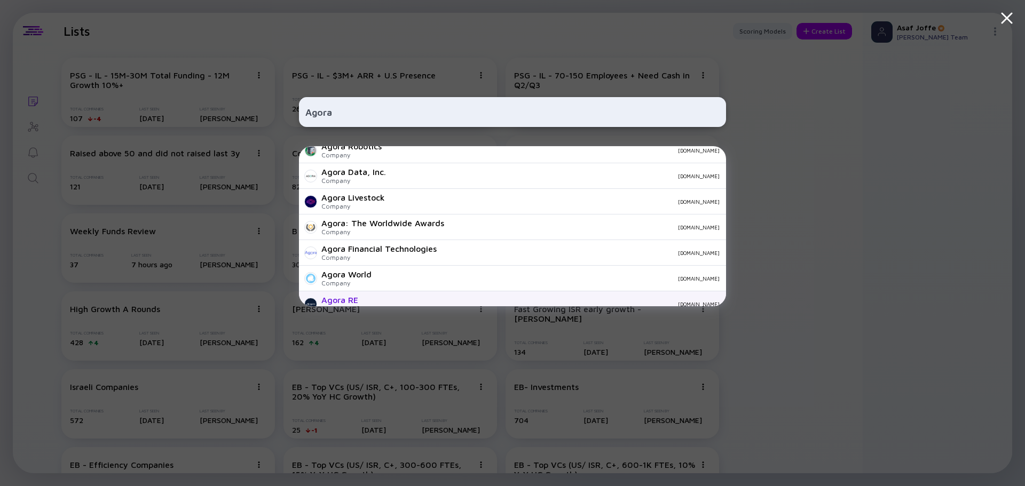
click at [376, 295] on div "Agora RE Company agorareal.com" at bounding box center [512, 304] width 427 height 26
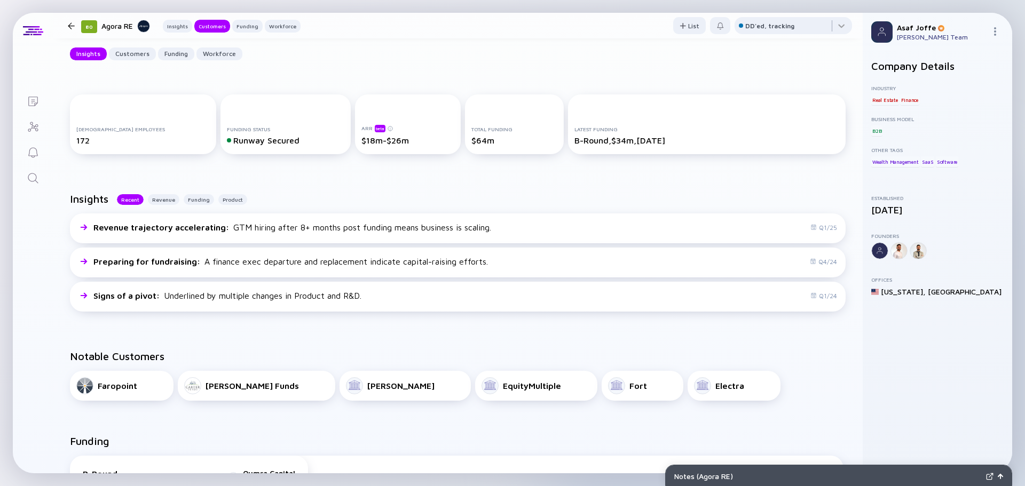
scroll to position [374, 0]
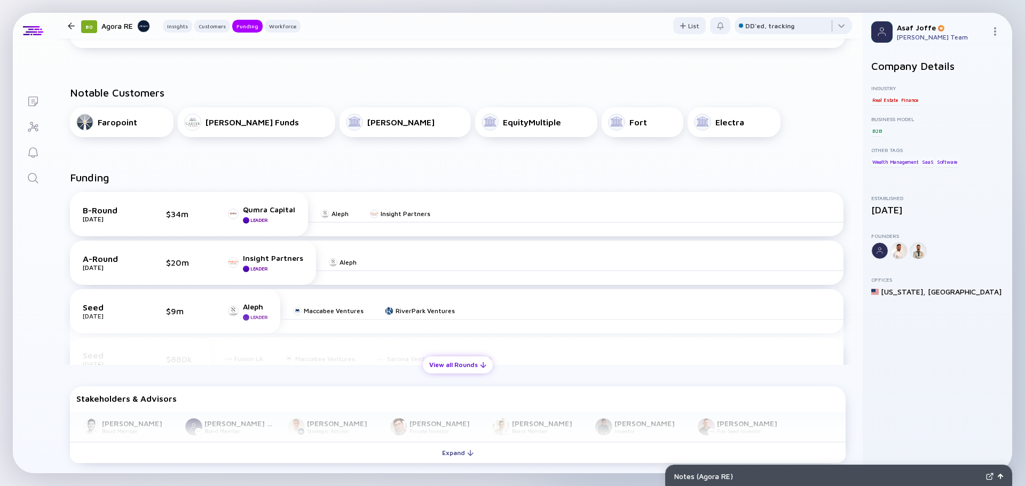
click at [439, 363] on div "View all Rounds" at bounding box center [458, 365] width 70 height 17
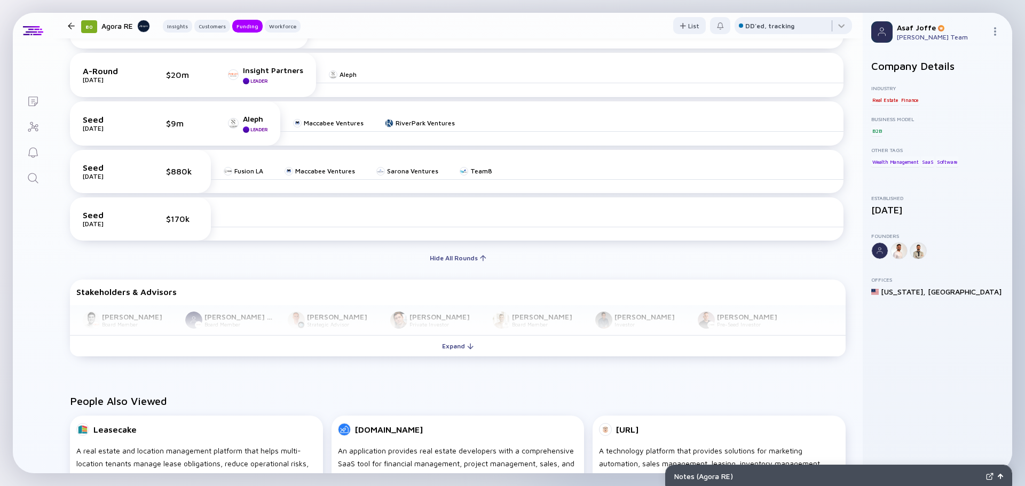
scroll to position [587, 0]
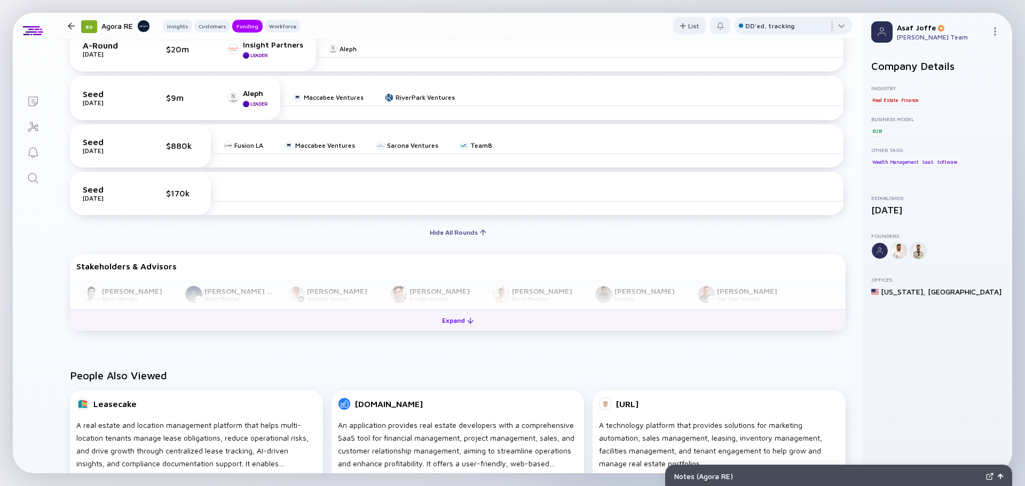
click at [439, 322] on div "Expand" at bounding box center [458, 320] width 44 height 17
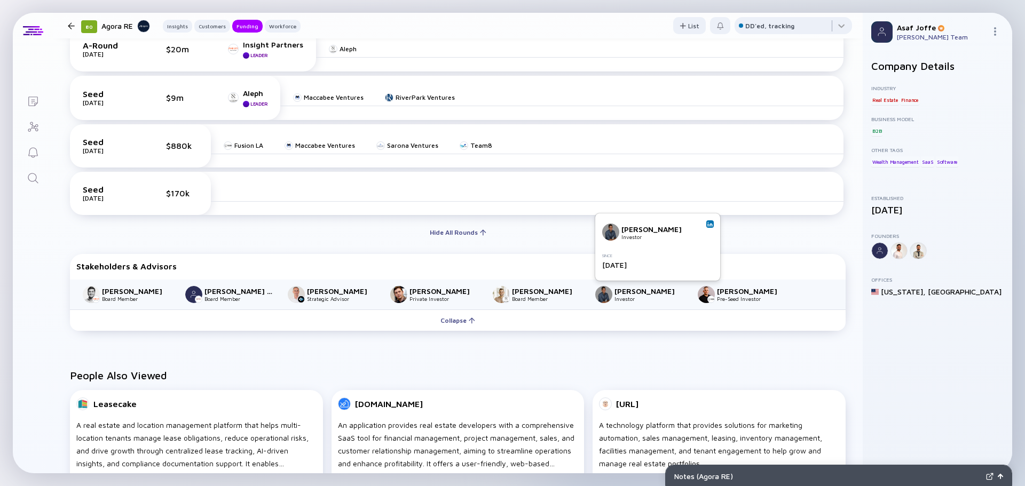
click at [707, 222] on img at bounding box center [709, 224] width 5 height 5
click at [40, 104] on link "Lists" at bounding box center [33, 101] width 40 height 26
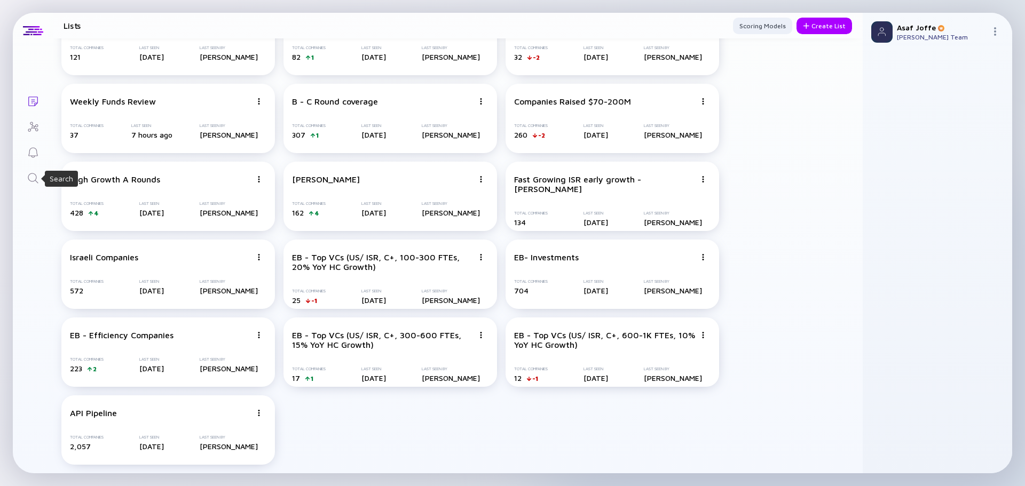
click at [36, 181] on icon "Search" at bounding box center [33, 178] width 10 height 10
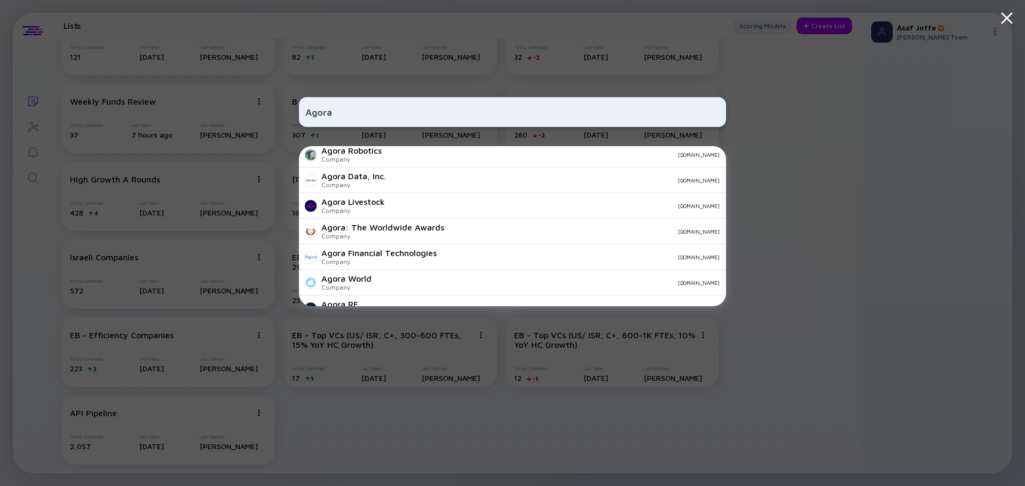
scroll to position [214, 0]
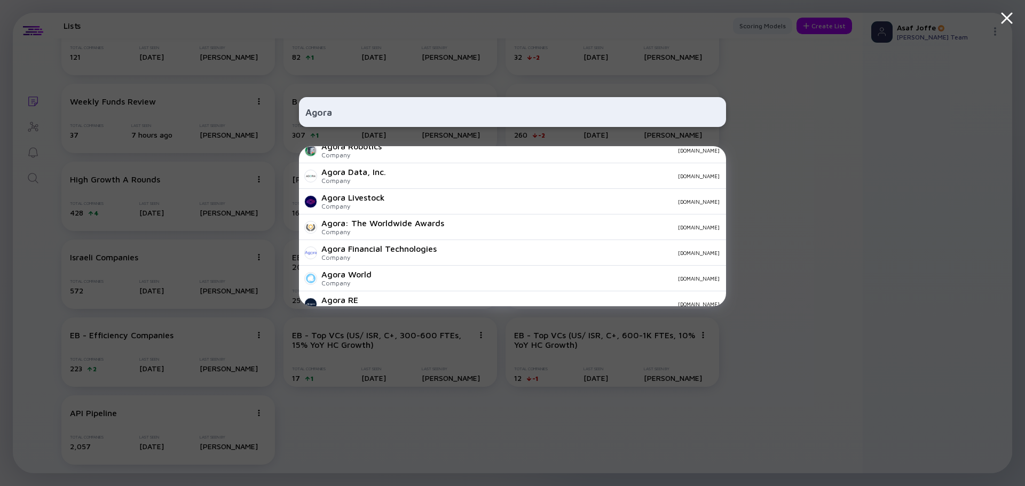
type input "Agora"
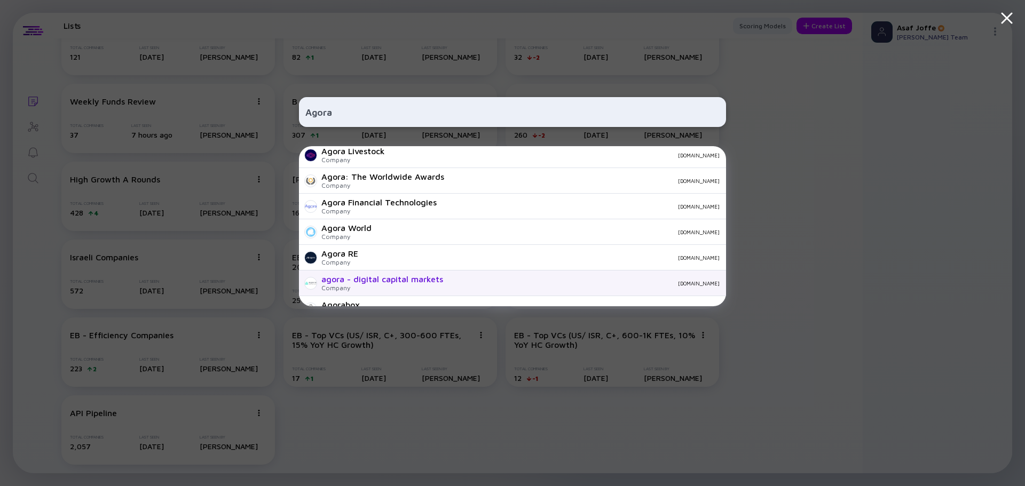
click at [382, 300] on div "AGORA Company centrobit.ru Agora Company agora.io Agora Company agora.finance A…" at bounding box center [512, 226] width 427 height 160
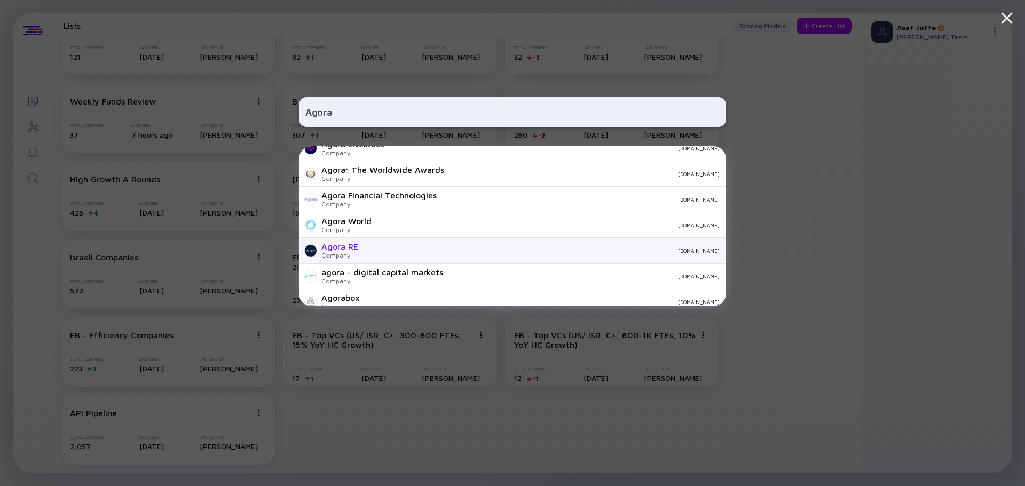
click at [398, 248] on div "agorareal.com" at bounding box center [543, 251] width 353 height 6
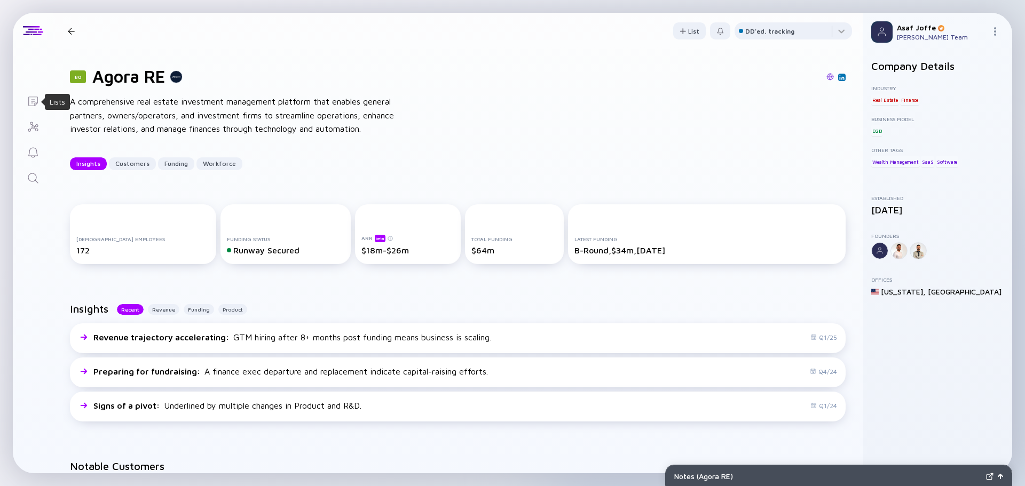
click at [34, 99] on icon "Lists" at bounding box center [33, 102] width 10 height 10
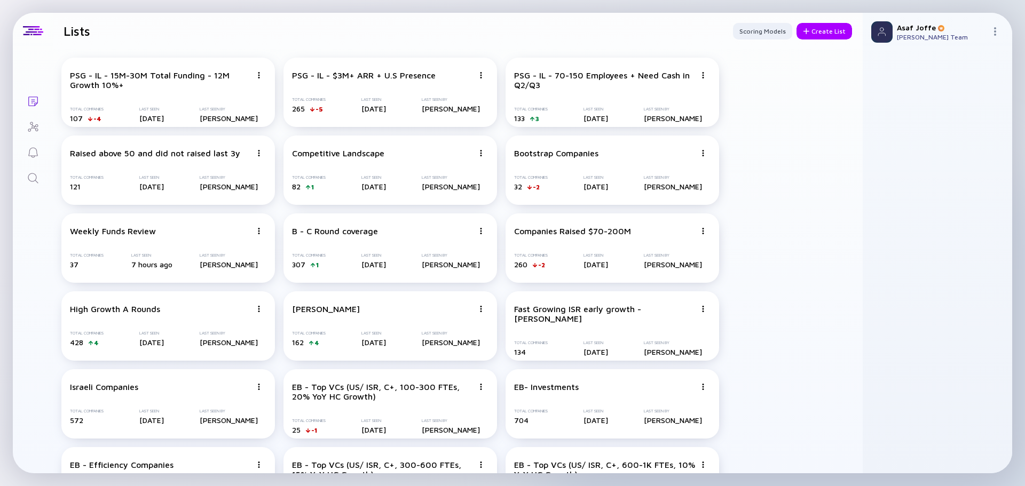
click at [36, 176] on icon "Search" at bounding box center [33, 178] width 13 height 13
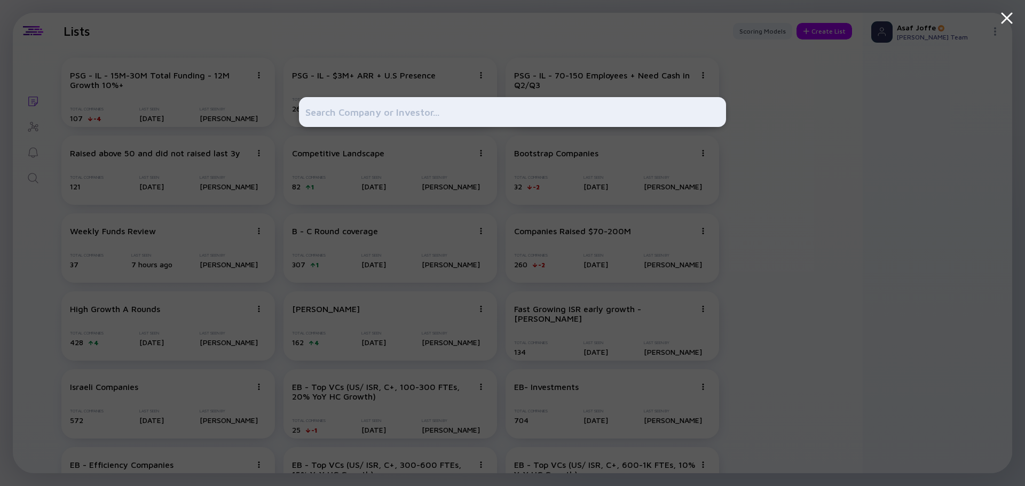
click at [785, 255] on div at bounding box center [512, 243] width 1025 height 486
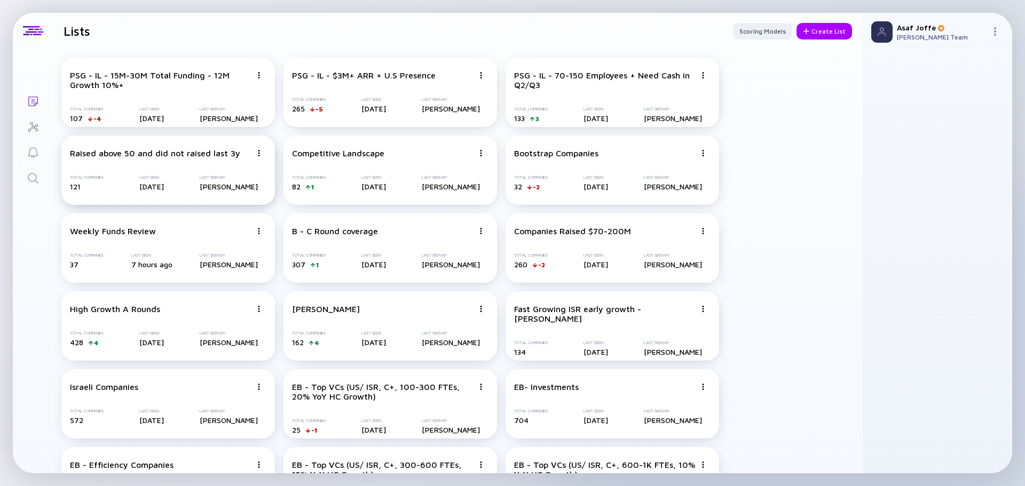
click at [193, 200] on div "Raised above 50 and did not raised last 3y Total Companies 121 Last Seen Jun 19…" at bounding box center [168, 170] width 214 height 69
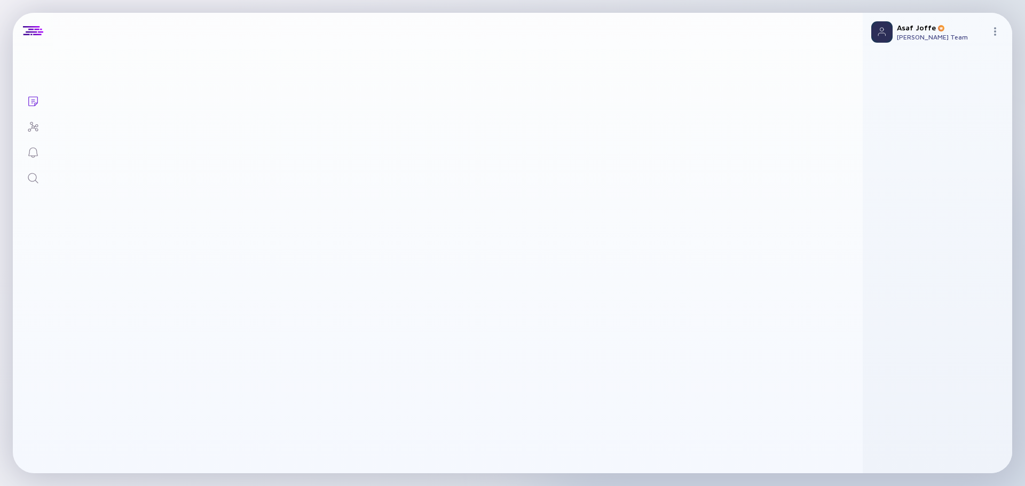
click at [191, 217] on main at bounding box center [458, 261] width 810 height 424
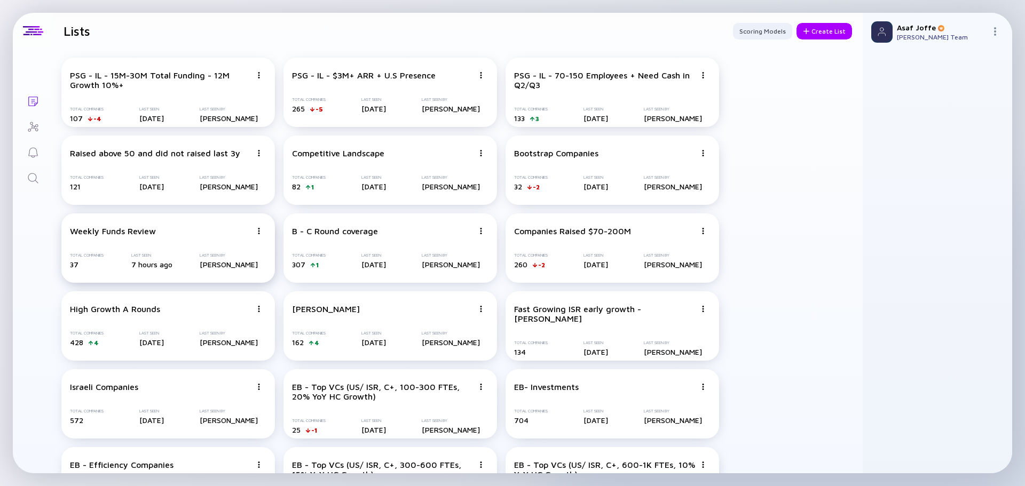
click at [157, 248] on div "Weekly Funds Review Total Companies 37 Last Seen 7 hours ago Last Seen By Asaf …" at bounding box center [168, 248] width 214 height 69
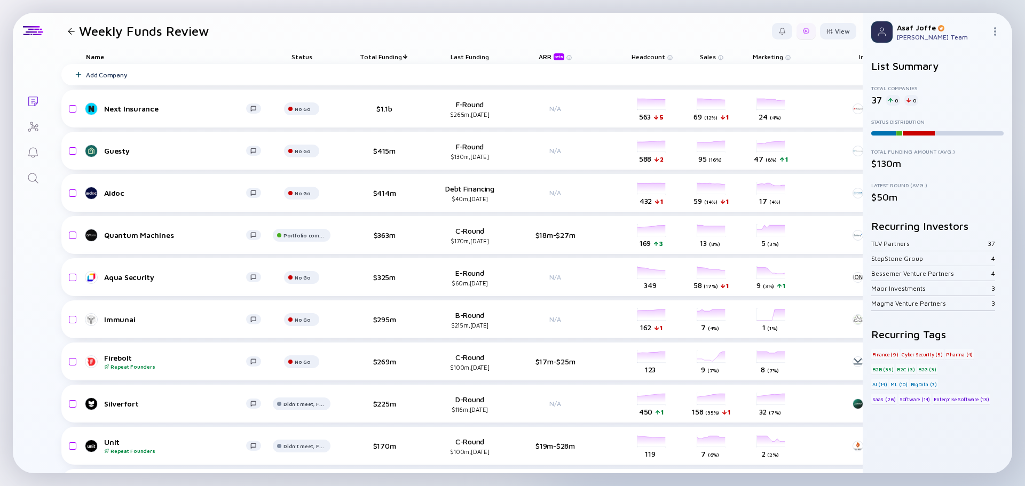
click at [802, 31] on div at bounding box center [805, 31] width 19 height 17
click at [768, 118] on div "Edit Filter" at bounding box center [773, 116] width 67 height 21
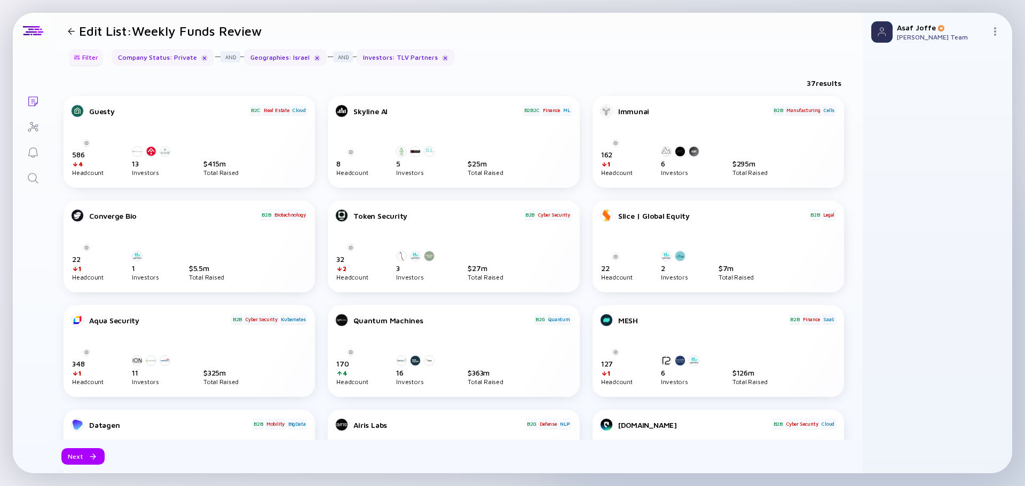
click at [94, 56] on div "Filter" at bounding box center [85, 57] width 37 height 17
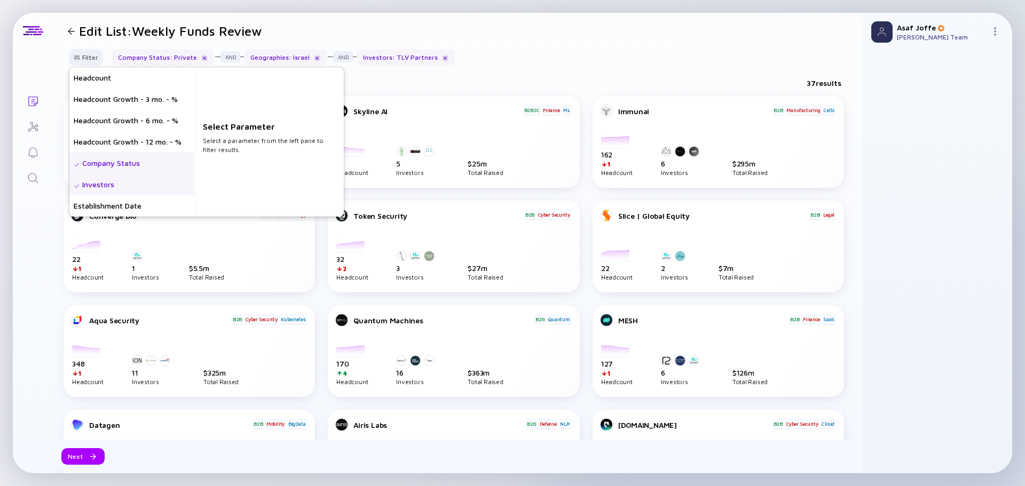
click at [142, 194] on div "Investors" at bounding box center [131, 184] width 125 height 21
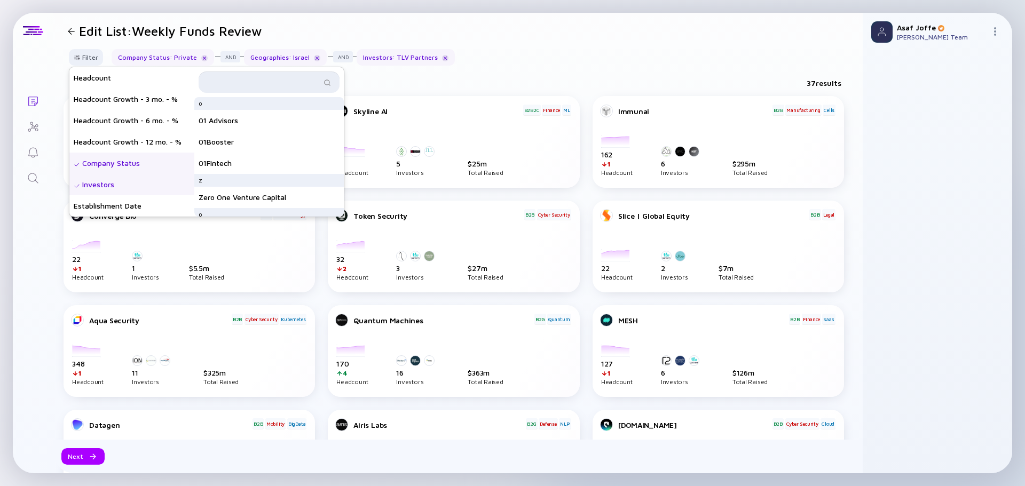
click at [261, 83] on input "text" at bounding box center [263, 82] width 116 height 11
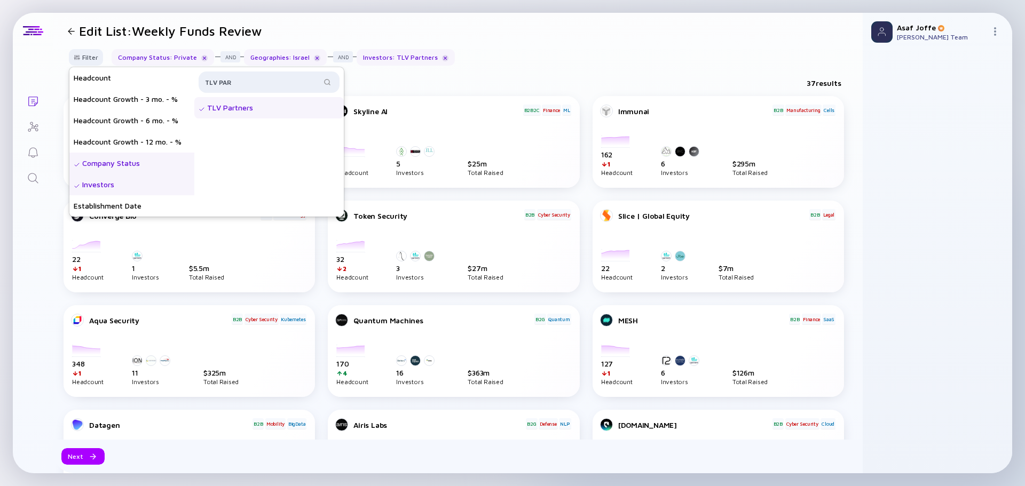
click at [260, 114] on div "TLV Partners" at bounding box center [268, 107] width 149 height 21
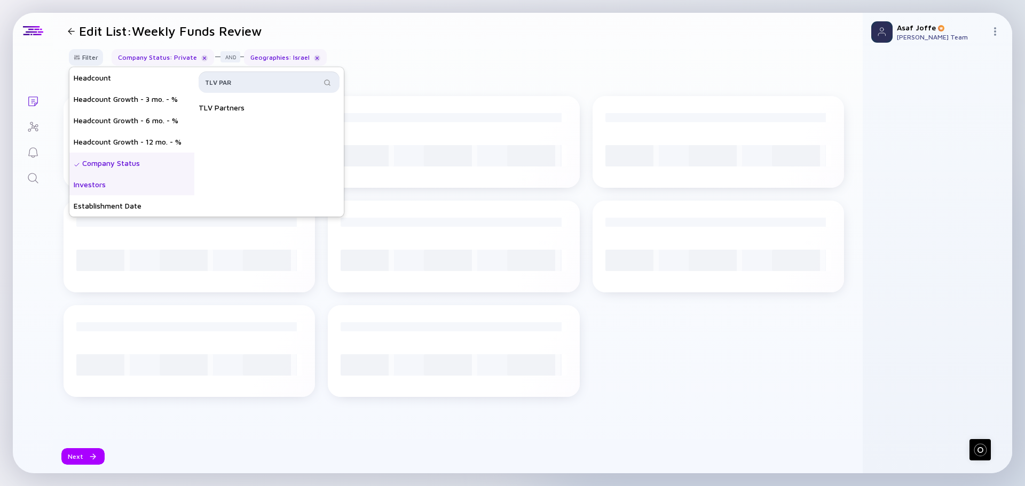
click at [257, 87] on input "TLV PAR" at bounding box center [263, 82] width 116 height 11
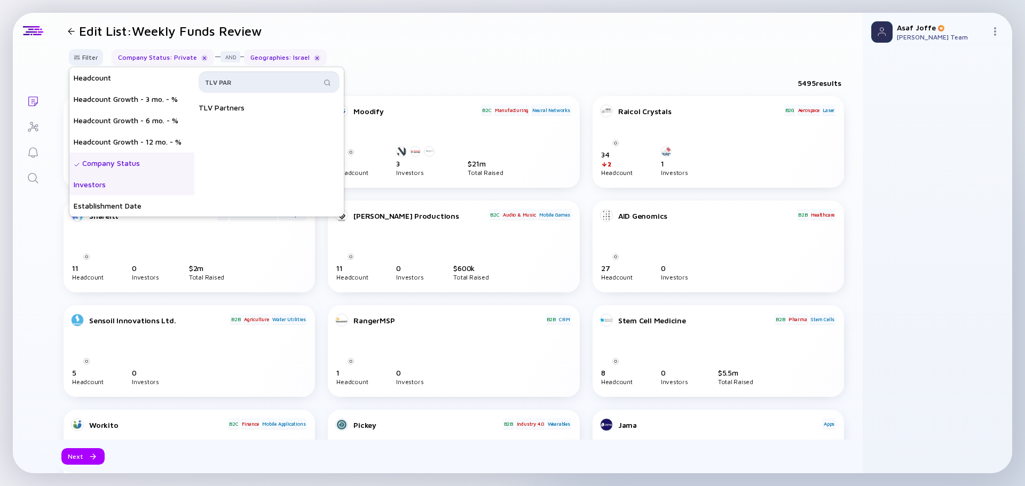
click at [257, 85] on input "TLV PAR" at bounding box center [263, 82] width 116 height 11
click at [256, 89] on div "TLV PAR" at bounding box center [269, 82] width 141 height 21
click at [250, 82] on input "TLV PAR" at bounding box center [263, 82] width 116 height 11
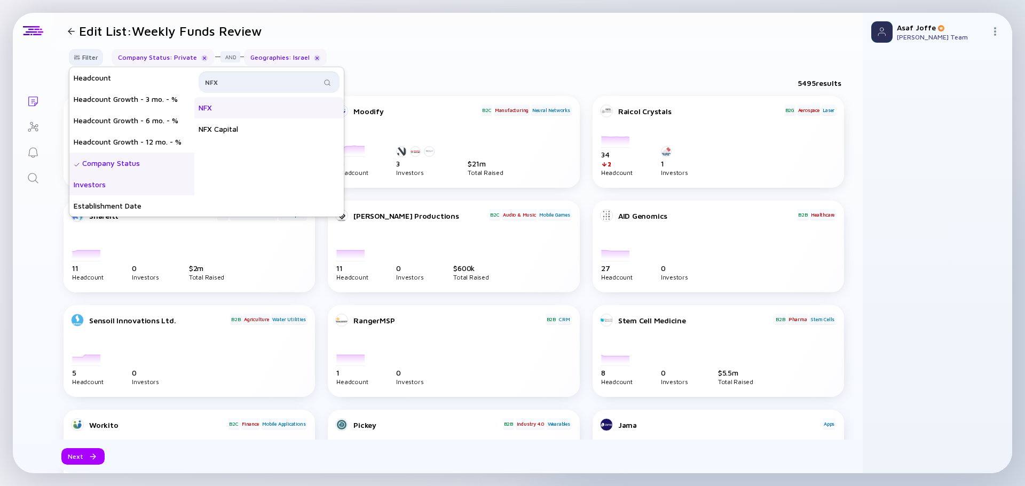
type input "NFX"
click at [231, 110] on div "NFX" at bounding box center [268, 107] width 149 height 21
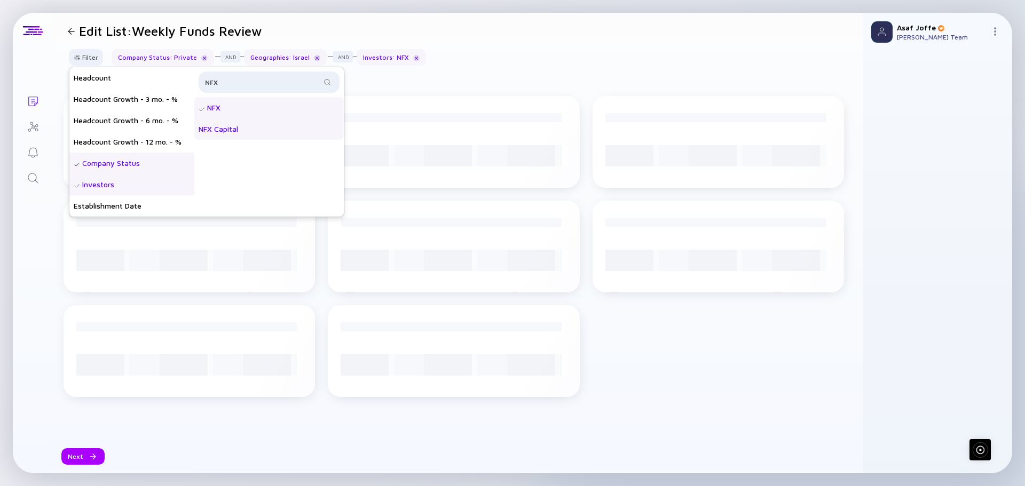
click at [240, 125] on div "NFX Capital" at bounding box center [268, 128] width 149 height 21
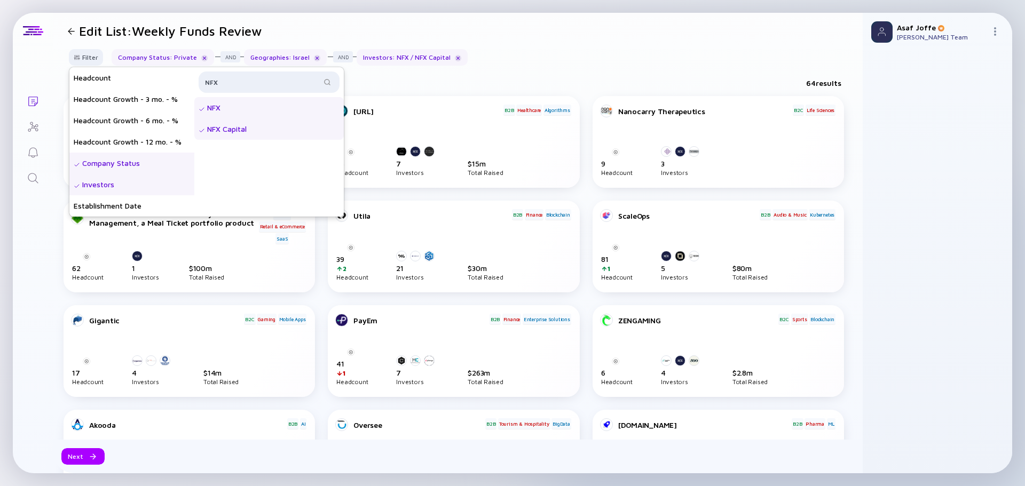
click at [554, 54] on div "Filter Headcount Headcount Growth - 3 mo. - % Headcount Growth - 6 mo. - % Head…" at bounding box center [458, 61] width 810 height 25
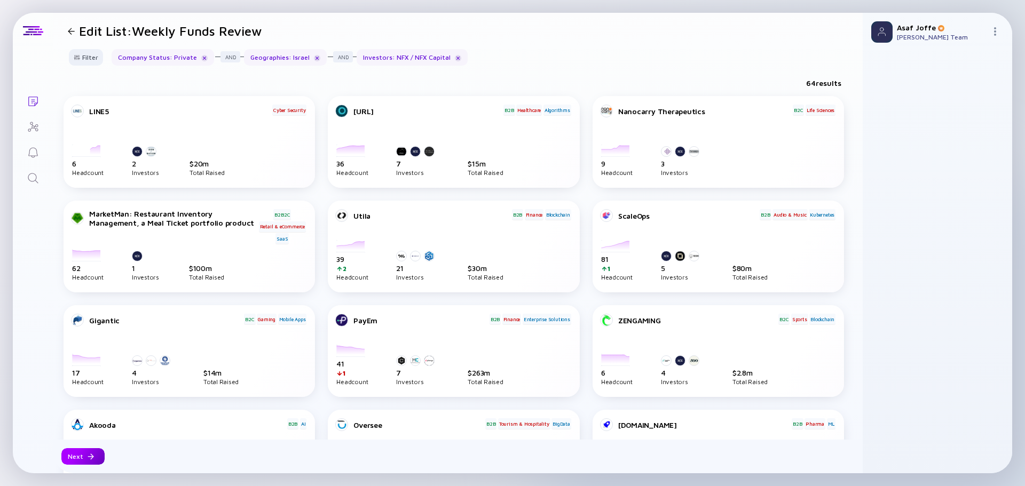
click at [81, 422] on div "Next" at bounding box center [82, 456] width 43 height 17
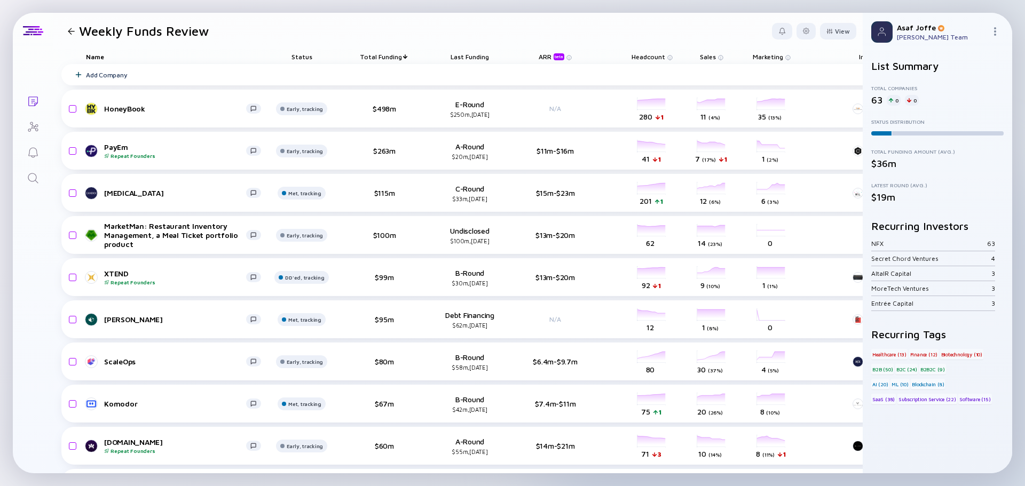
click at [389, 53] on span "Total Funding" at bounding box center [381, 57] width 42 height 8
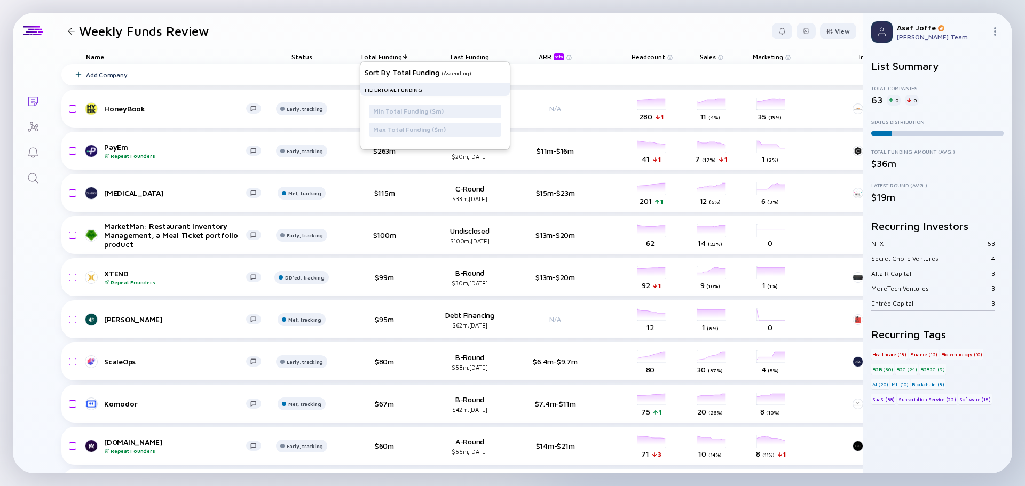
click at [389, 55] on span "Total Funding" at bounding box center [381, 57] width 42 height 8
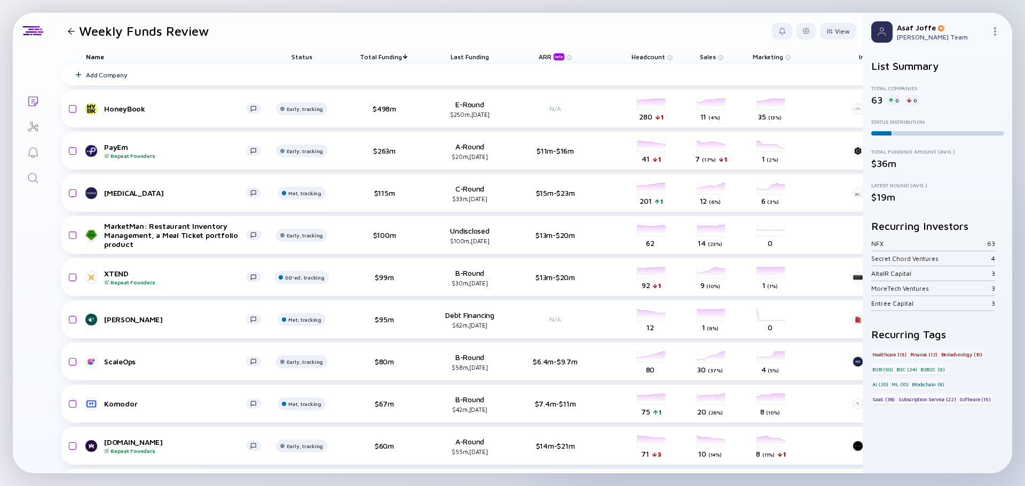
click at [389, 55] on span "Total Funding" at bounding box center [381, 57] width 42 height 8
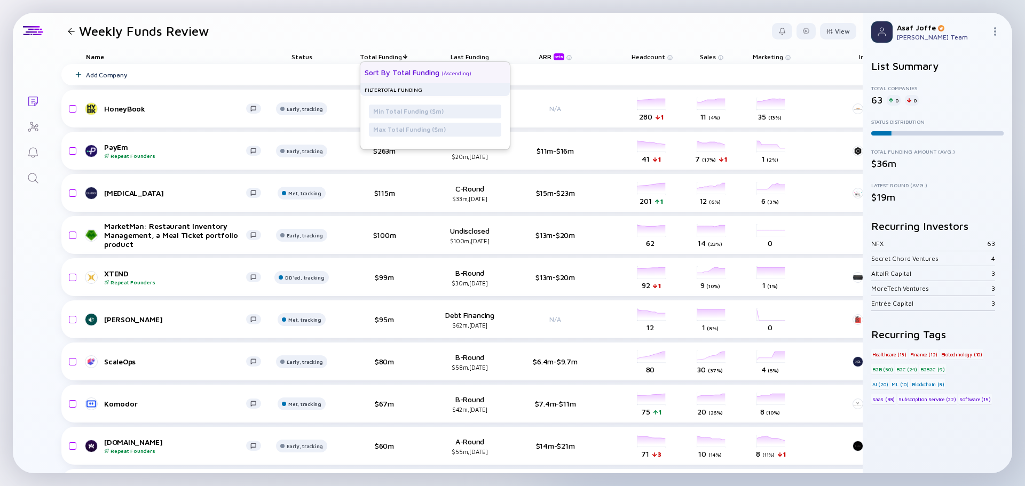
click at [401, 69] on div "Sort by Total Funding" at bounding box center [402, 72] width 75 height 9
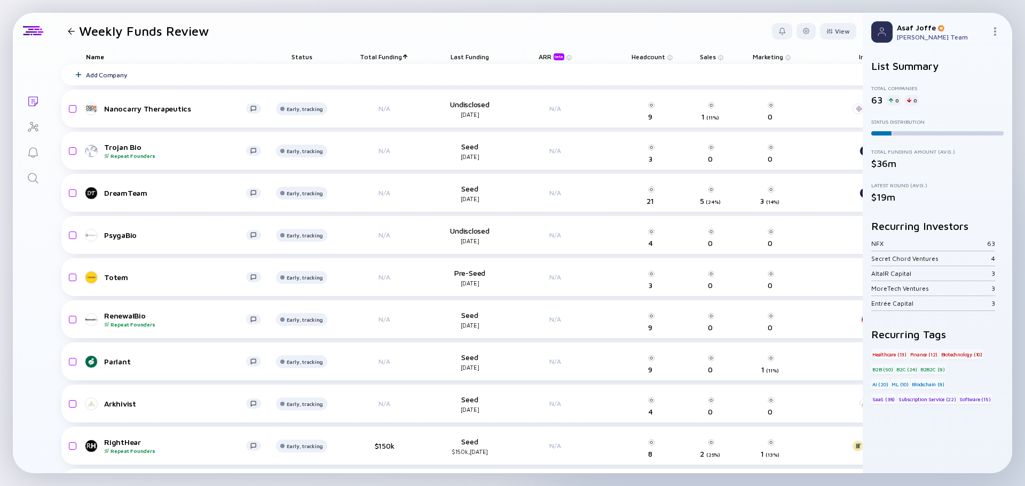
click at [400, 59] on span "Total Funding" at bounding box center [381, 57] width 42 height 8
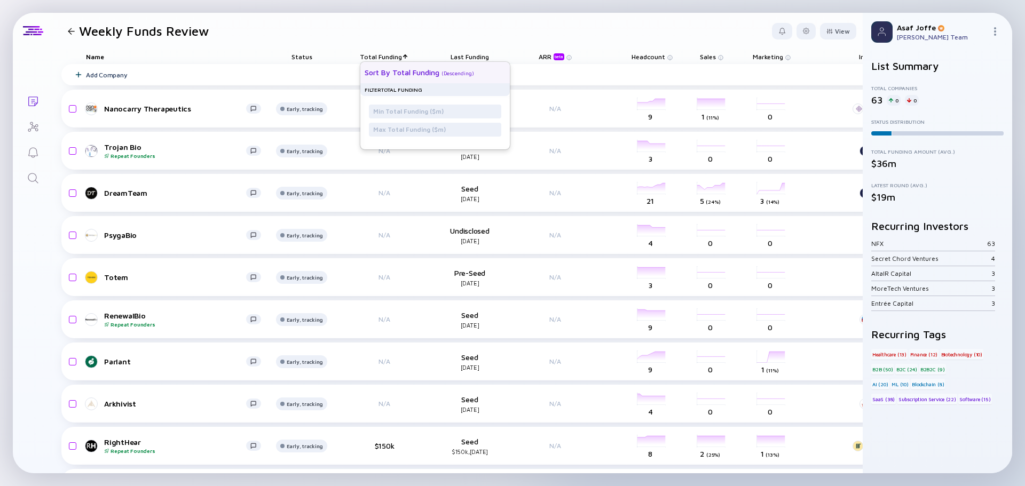
click at [404, 74] on div "Sort by Total Funding" at bounding box center [402, 72] width 75 height 9
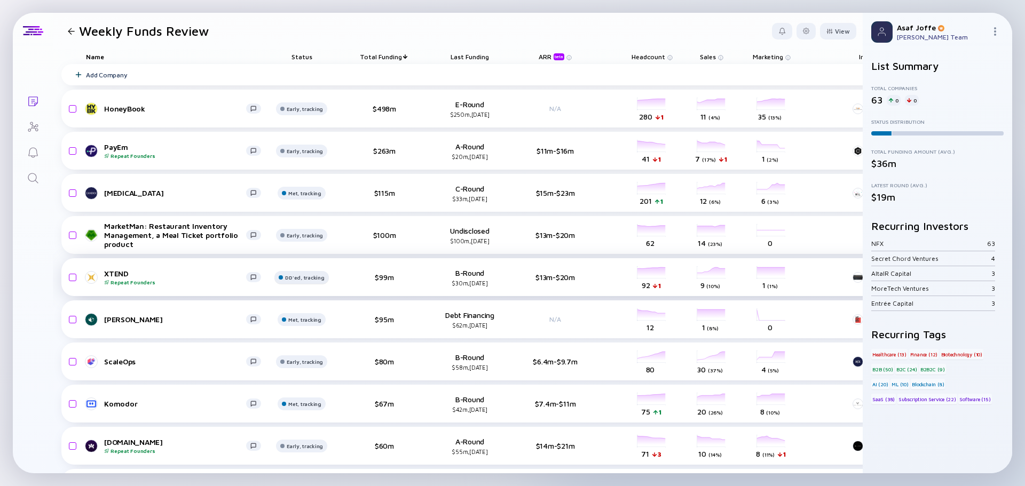
click at [316, 112] on div "DD'ed, tracking" at bounding box center [305, 109] width 37 height 6
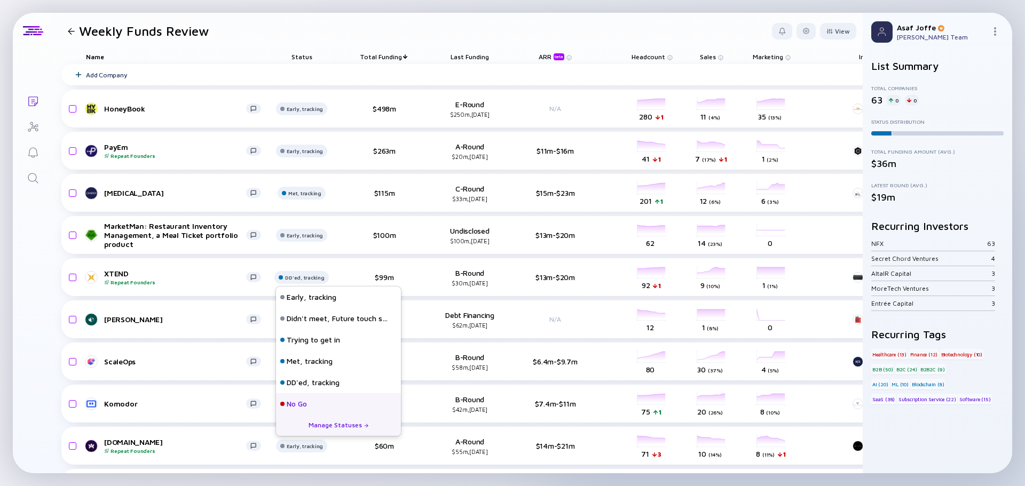
click at [289, 398] on div "No Go" at bounding box center [338, 403] width 125 height 21
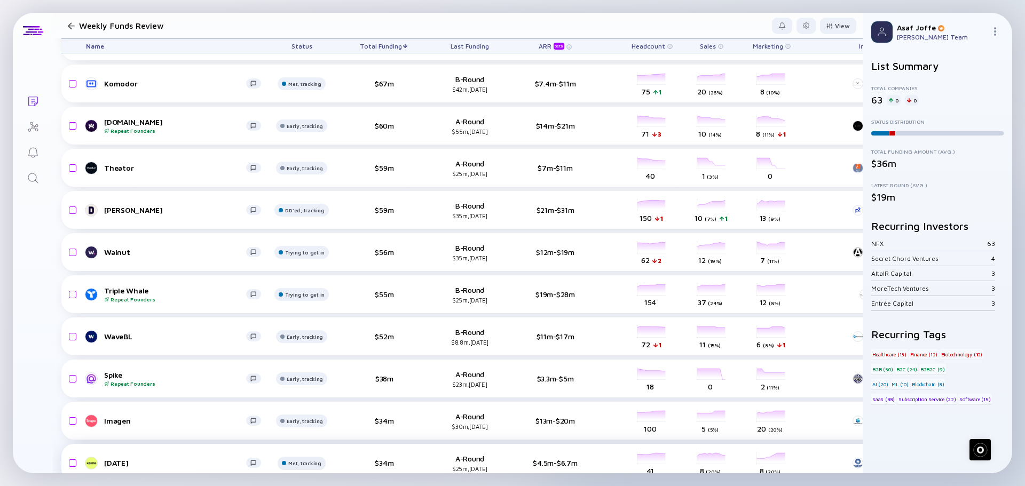
scroll to position [374, 0]
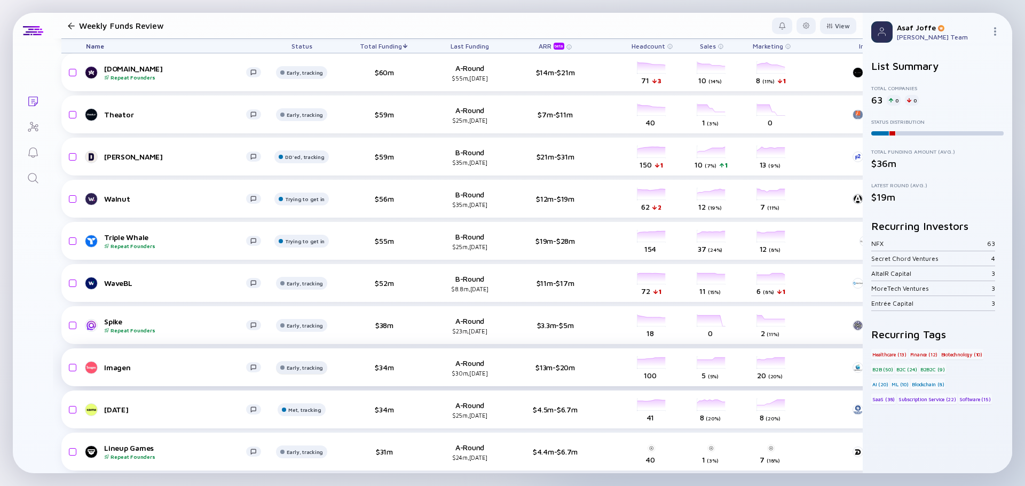
click at [298, 34] on div "Early, tracking" at bounding box center [304, 30] width 33 height 6
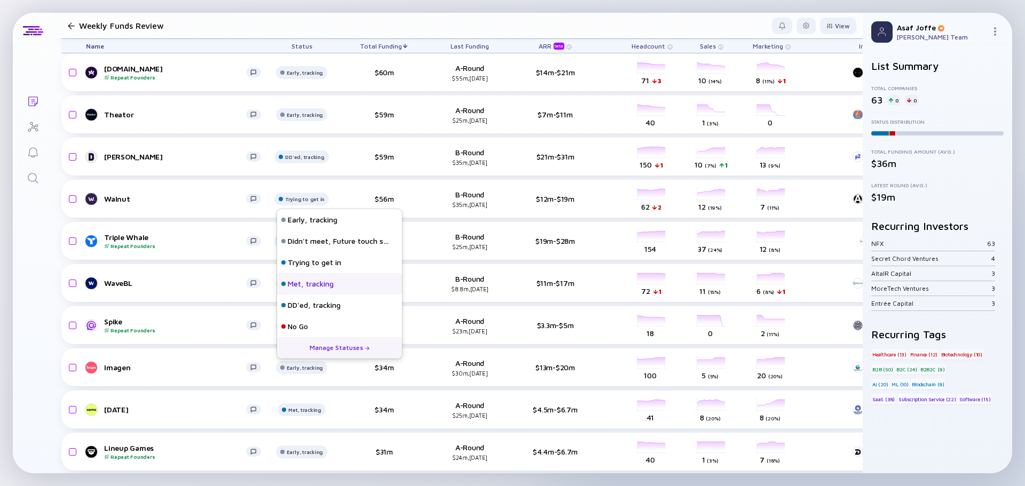
click at [307, 284] on div "Met, tracking" at bounding box center [311, 284] width 46 height 11
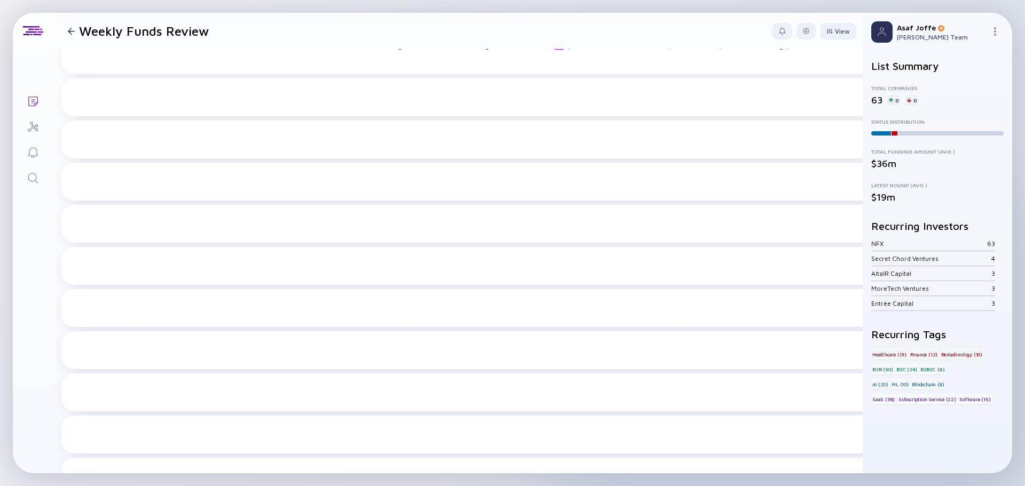
scroll to position [0, 0]
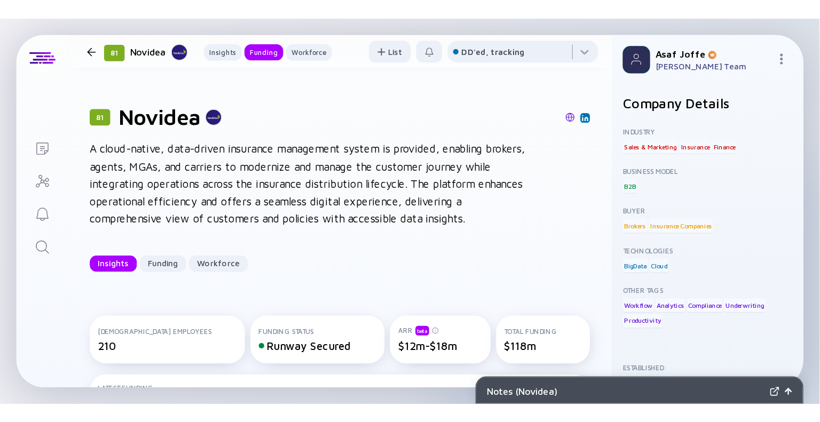
scroll to position [374, 0]
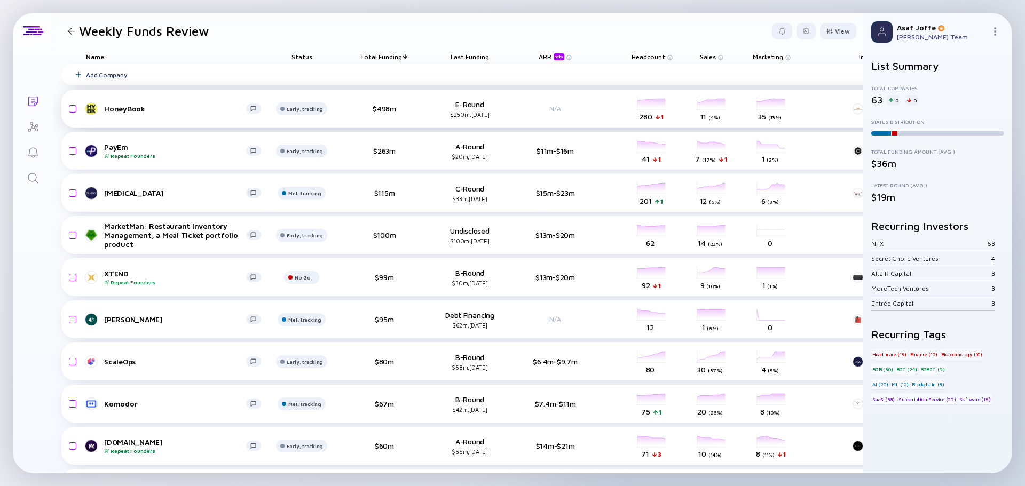
click at [100, 59] on div "Name" at bounding box center [173, 56] width 192 height 15
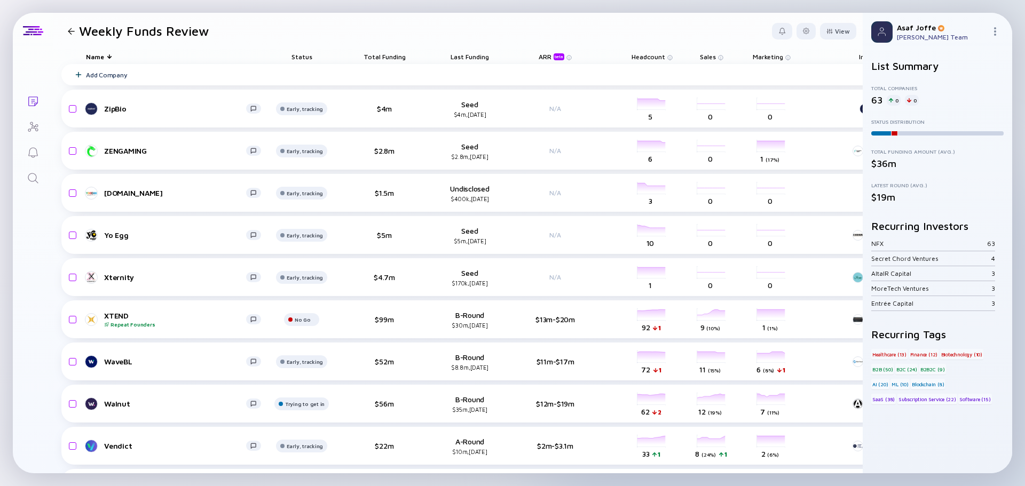
click at [113, 54] on div "Name" at bounding box center [173, 56] width 192 height 15
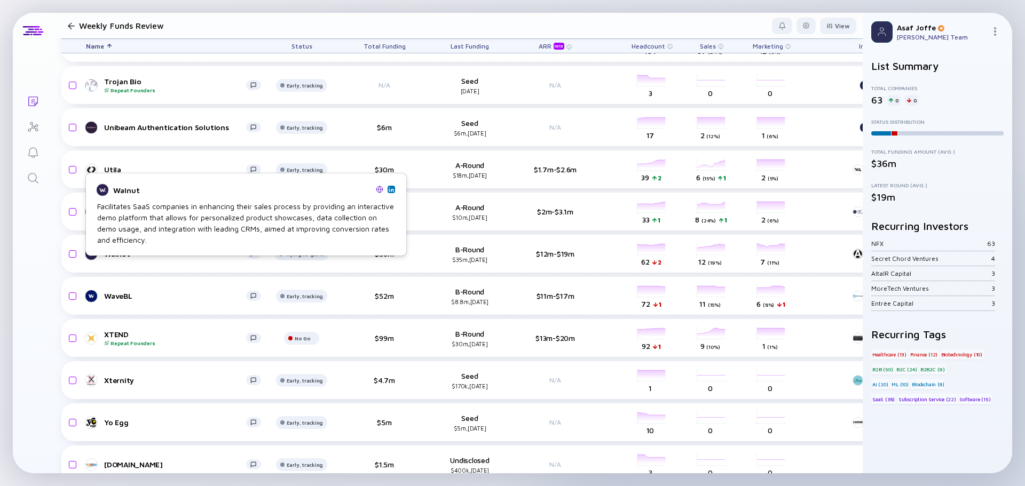
scroll to position [2121, 0]
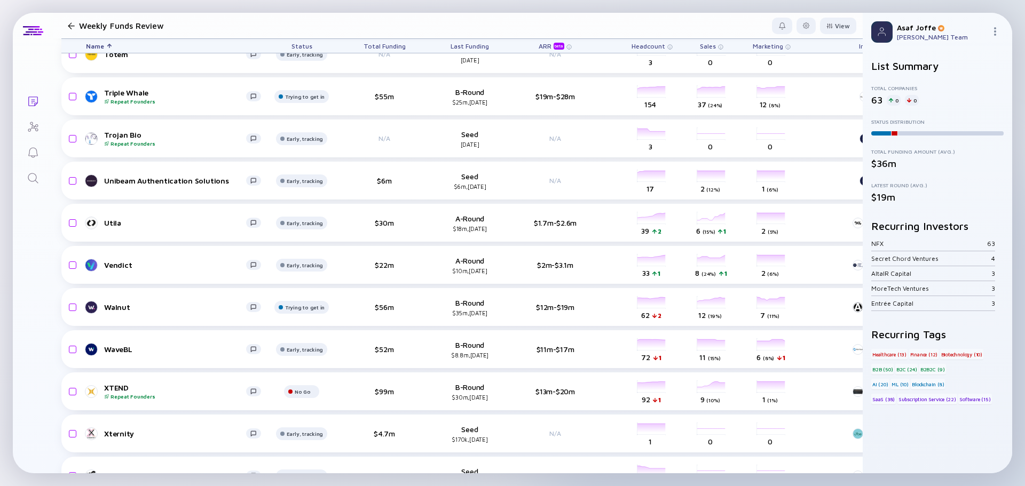
click at [400, 42] on span "Total Funding" at bounding box center [384, 46] width 42 height 8
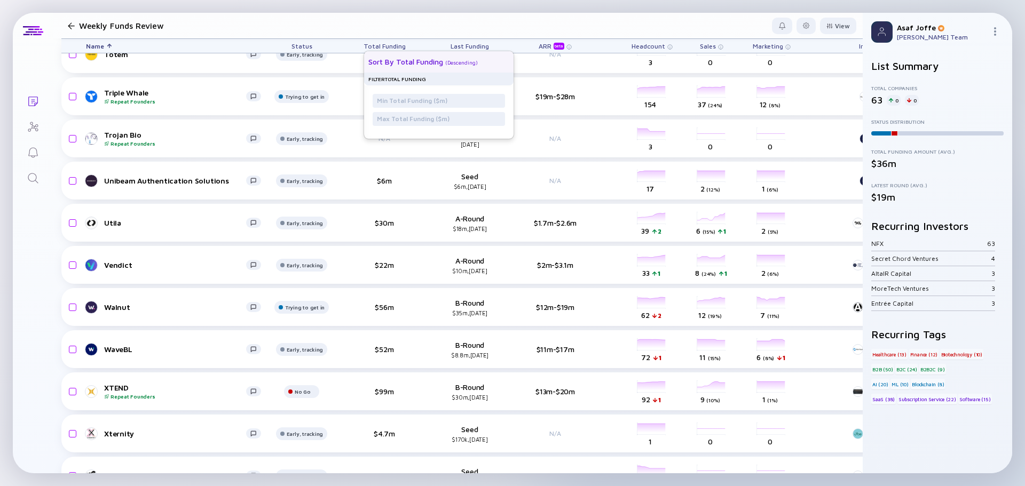
click at [415, 53] on div "Sort by Total Funding ( Descending )" at bounding box center [434, 61] width 132 height 21
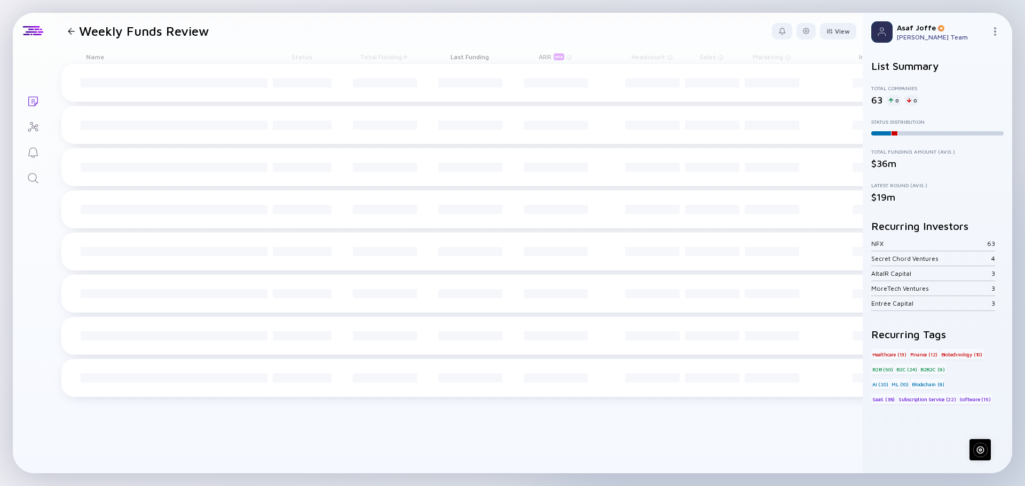
scroll to position [0, 0]
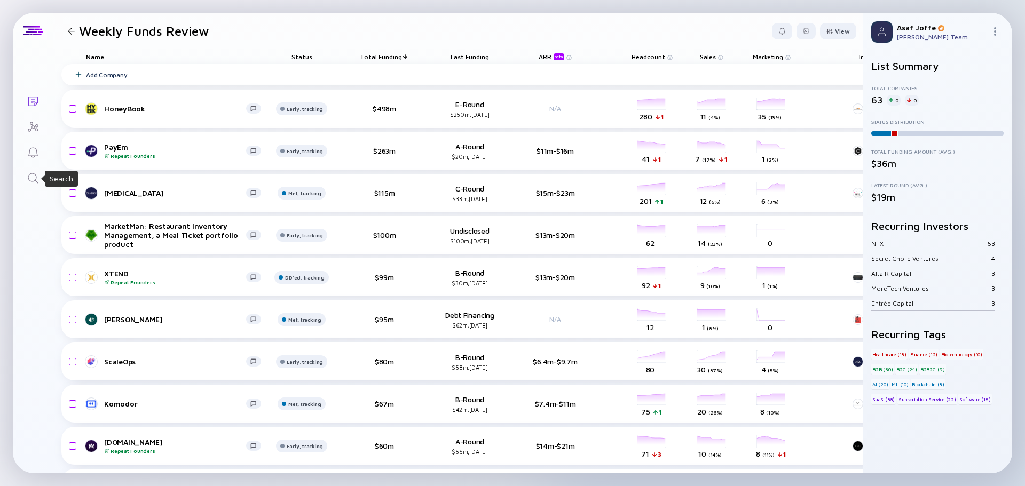
click at [35, 181] on icon "Search" at bounding box center [33, 178] width 13 height 13
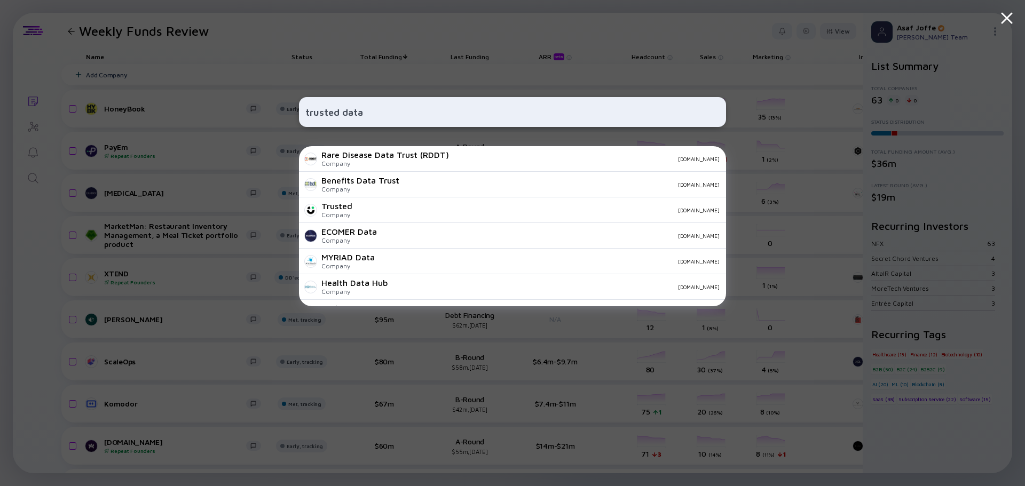
type input "trusted data"
drag, startPoint x: 369, startPoint y: 114, endPoint x: 256, endPoint y: 104, distance: 113.6
click at [256, 104] on div "trusted data Rare Disease Data Trust (RDDT) Company finding-rare.com Benefits D…" at bounding box center [512, 243] width 1025 height 486
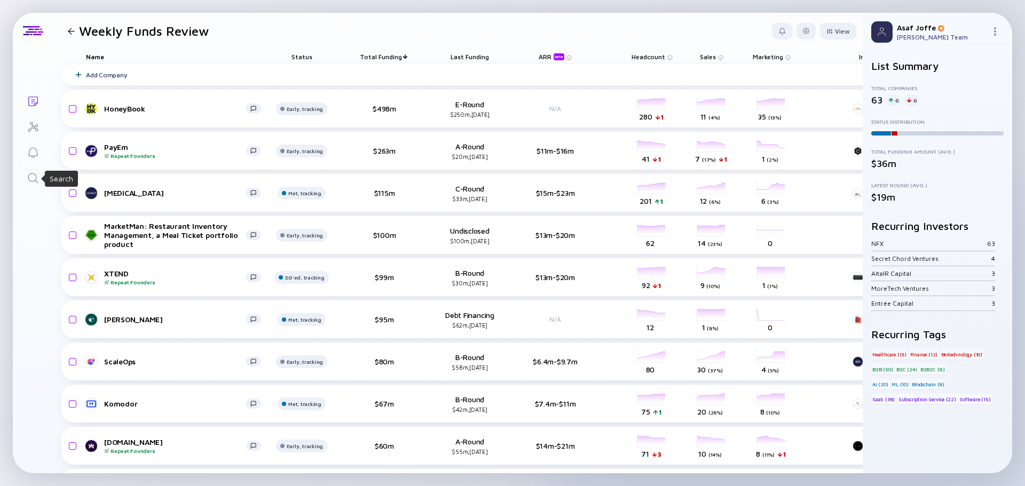
click at [33, 178] on icon "Search" at bounding box center [33, 178] width 13 height 13
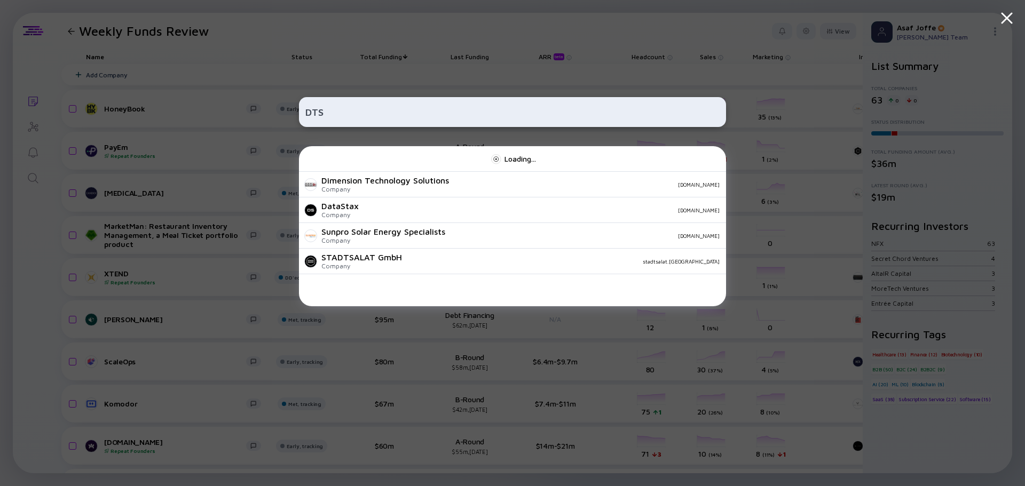
click at [422, 120] on input "DTS" at bounding box center [512, 111] width 414 height 19
click at [422, 112] on input "DTS" at bounding box center [512, 111] width 414 height 19
paste input "https://trusteddata.com/"
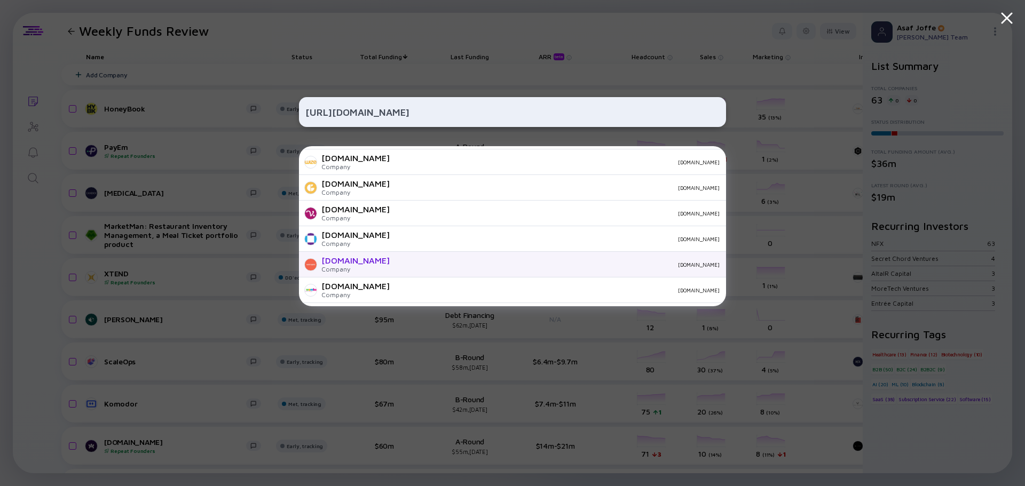
scroll to position [0, 0]
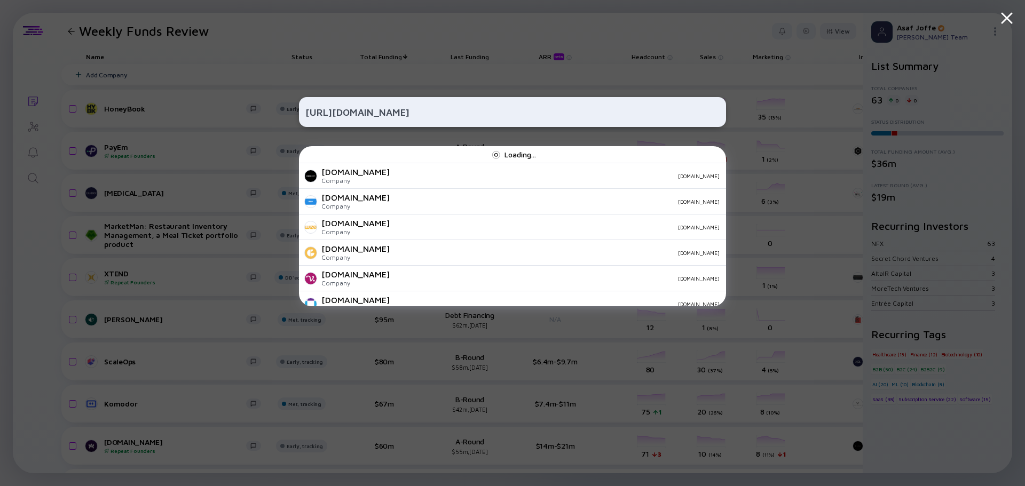
type input "https://trusteddata.com/"
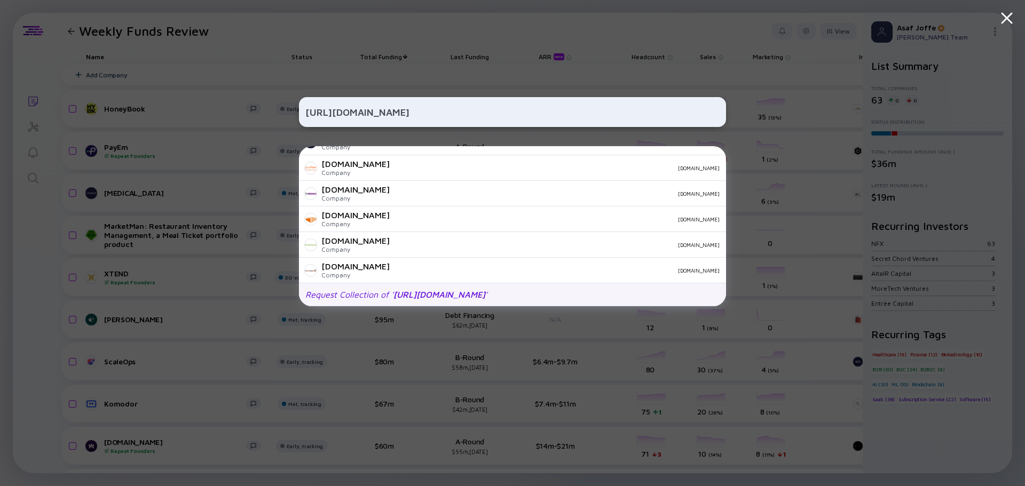
click at [466, 294] on span "https://trusteddata.com/" at bounding box center [439, 295] width 92 height 10
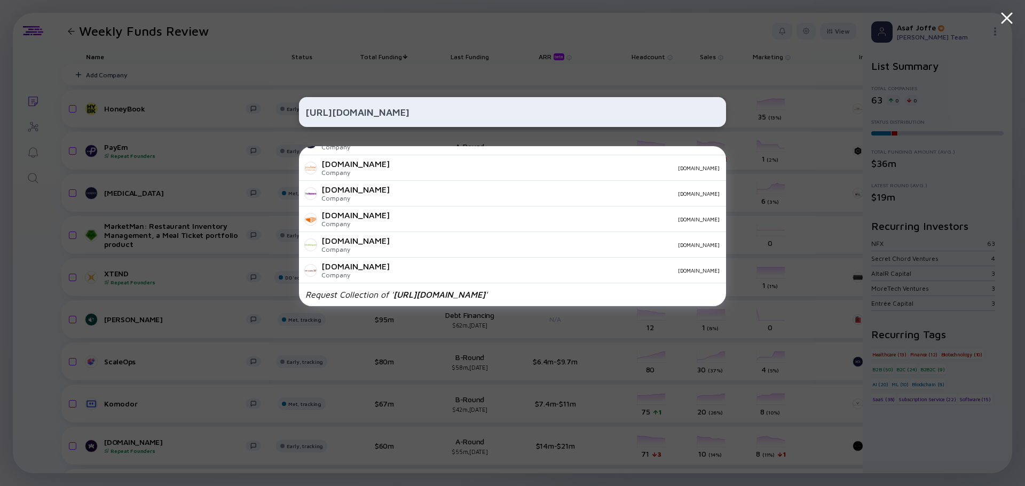
click at [543, 112] on input "https://trusteddata.com/" at bounding box center [512, 111] width 414 height 19
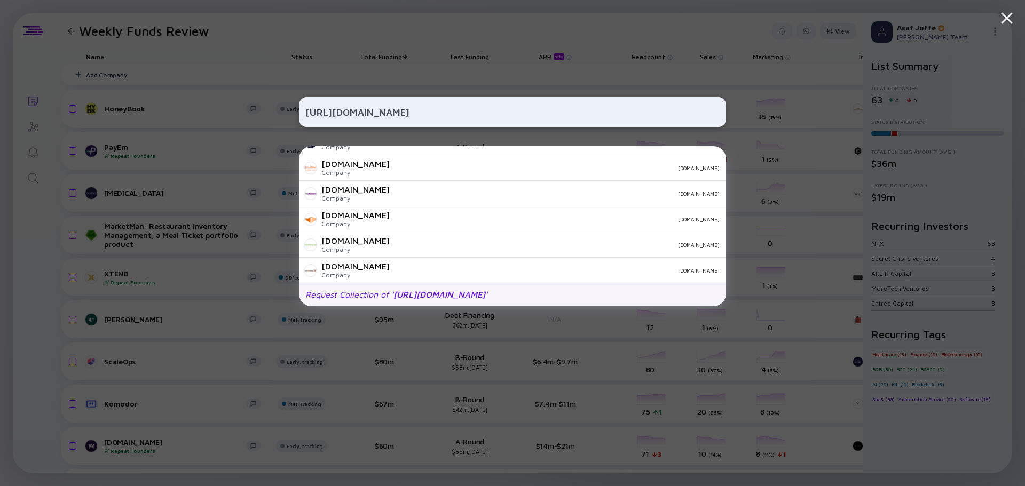
click at [549, 294] on div "Request Collection of ' https://trusteddata.com/ '" at bounding box center [512, 294] width 427 height 23
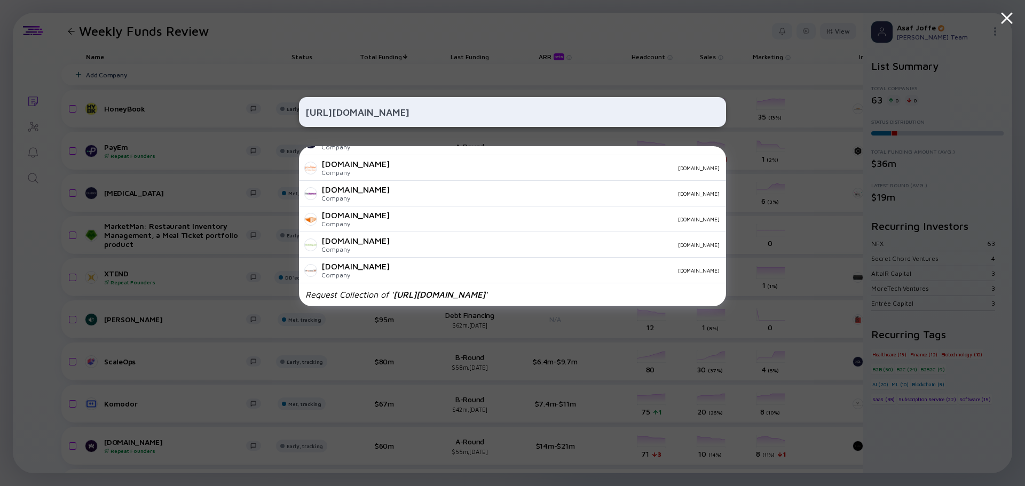
click at [488, 29] on div "https://trusteddata.com/ CAKE.com Company cake.com Utterz.com Company utterz.co…" at bounding box center [512, 243] width 427 height 486
click at [700, 29] on div "https://trusteddata.com/ CAKE.com Company cake.com Utterz.com Company utterz.co…" at bounding box center [512, 243] width 427 height 486
click at [702, 42] on div "https://trusteddata.com/ CAKE.com Company cake.com Utterz.com Company utterz.co…" at bounding box center [512, 243] width 427 height 486
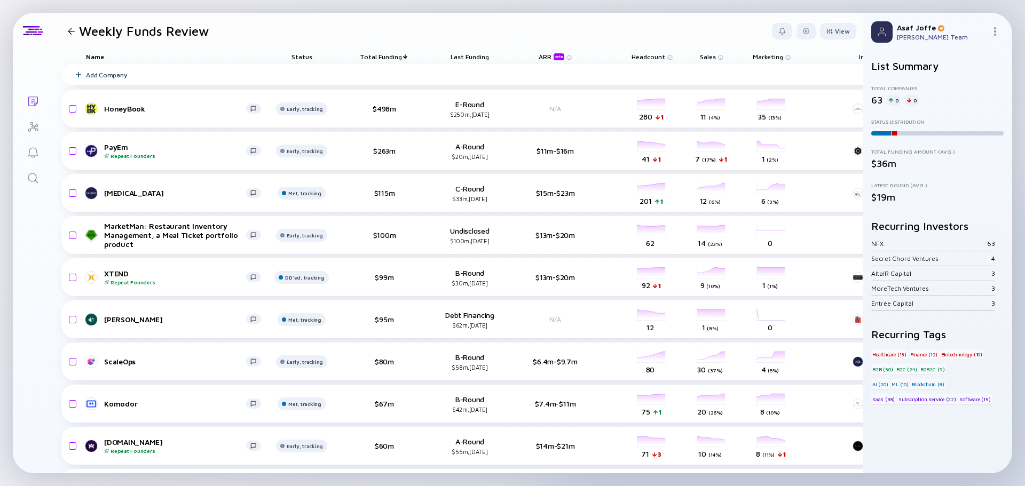
click at [444, 37] on header "Weekly Funds Review View" at bounding box center [458, 31] width 810 height 36
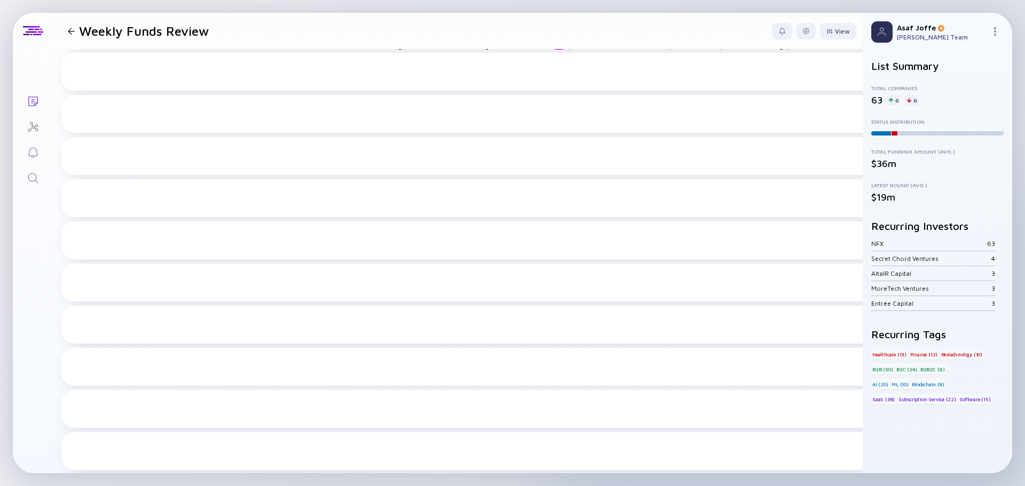
scroll to position [0, 0]
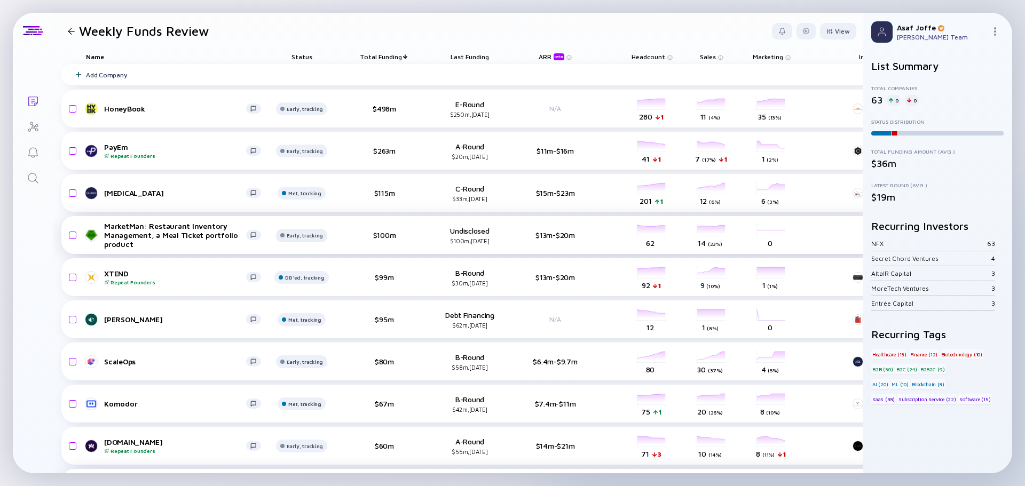
click at [307, 124] on div at bounding box center [302, 112] width 52 height 21
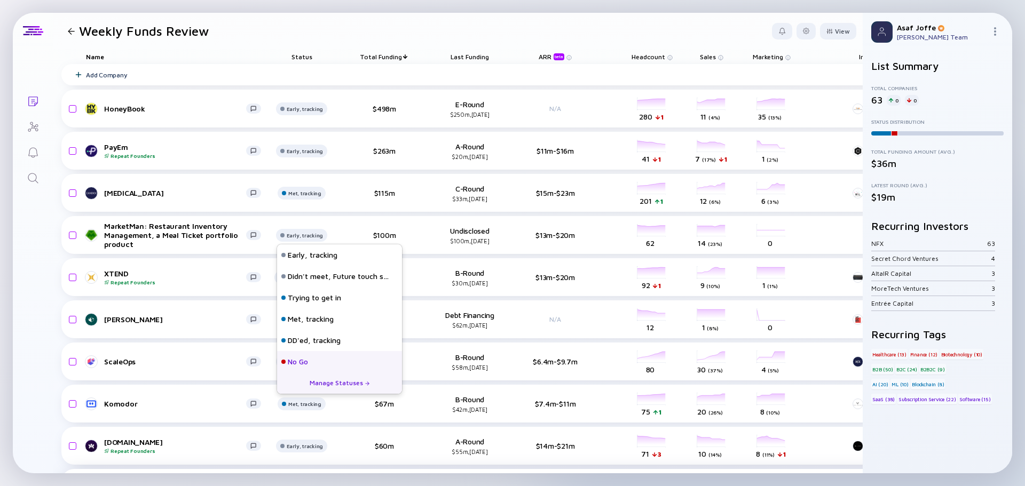
click at [315, 360] on div "No Go" at bounding box center [339, 361] width 125 height 21
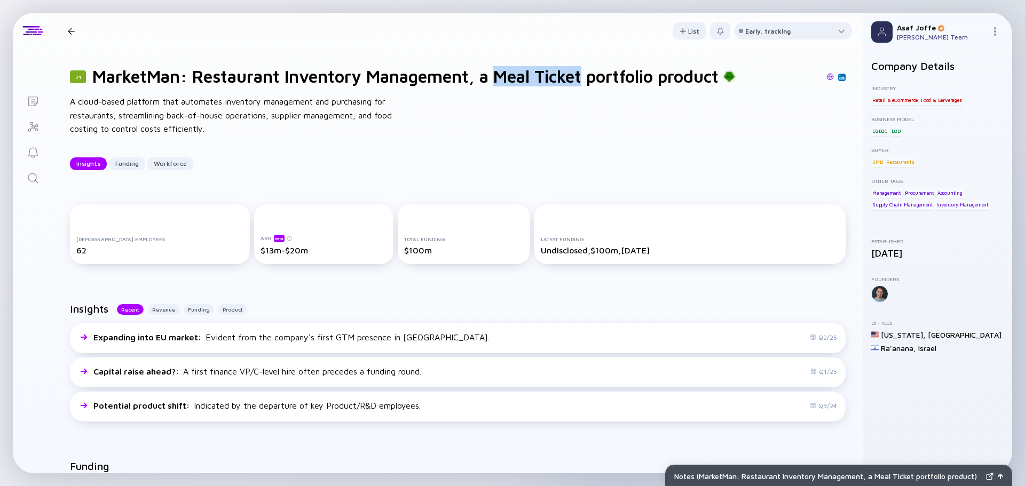
drag, startPoint x: 503, startPoint y: 76, endPoint x: 589, endPoint y: 73, distance: 86.5
click at [589, 73] on h1 "MarketMan: Restaurant Inventory Management, a Meal Ticket portfolio product" at bounding box center [405, 76] width 626 height 20
copy h1 "Meal Ticket"
click at [760, 471] on div "Notes ( MarketMan: Restaurant Inventory Management, a Meal Ticket portfolio pro…" at bounding box center [839, 475] width 346 height 21
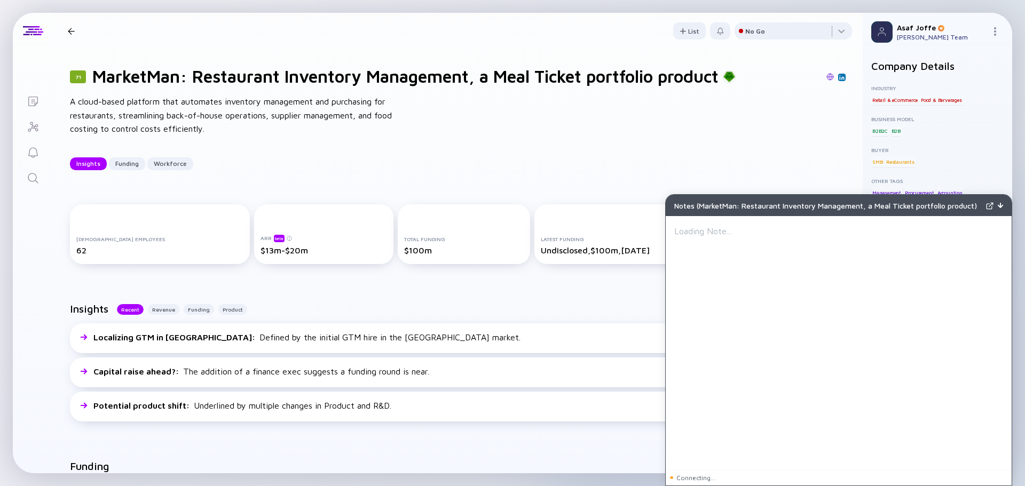
click at [744, 259] on div at bounding box center [838, 344] width 329 height 239
click at [744, 228] on p at bounding box center [838, 231] width 329 height 13
click at [754, 231] on p "Acquired by PSG portco (meal ticket)" at bounding box center [838, 231] width 329 height 13
click at [785, 206] on div "Notes ( MarketMan: Restaurant Inventory Management, a Meal Ticket portfolio pro…" at bounding box center [827, 205] width 307 height 9
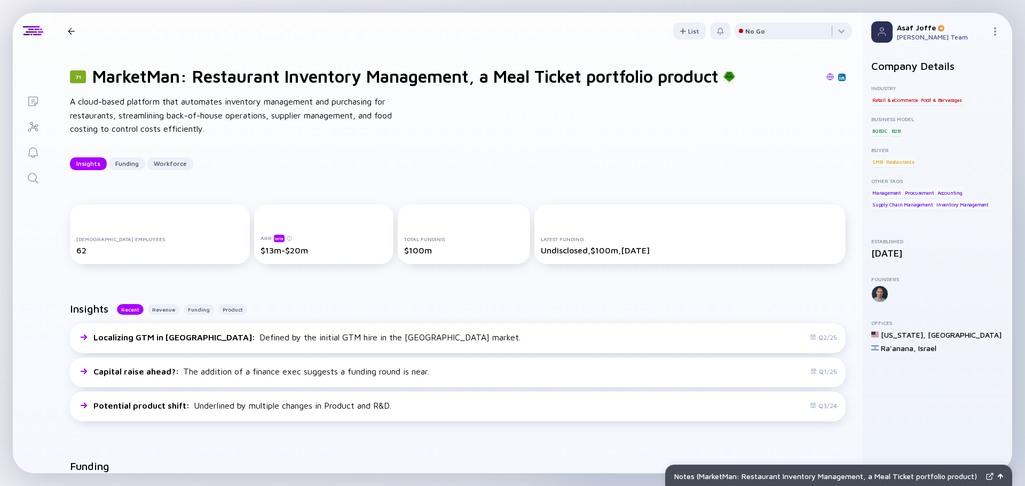
click at [761, 157] on div "Insights Funding Workforce" at bounding box center [458, 163] width 776 height 13
click at [644, 115] on div "71 MarketMan: Restaurant Inventory Management, a Meal Ticket portfolio product …" at bounding box center [458, 118] width 810 height 138
